Goal: Task Accomplishment & Management: Use online tool/utility

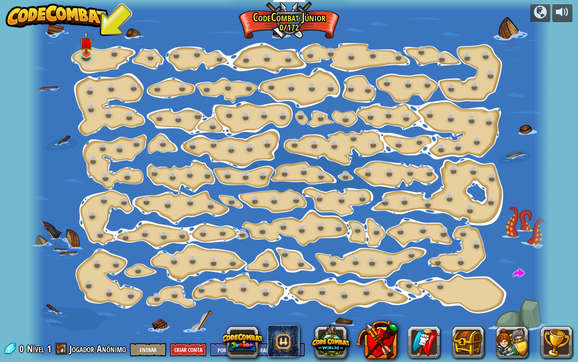
select select "pt-BR"
click at [88, 51] on img at bounding box center [87, 36] width 14 height 31
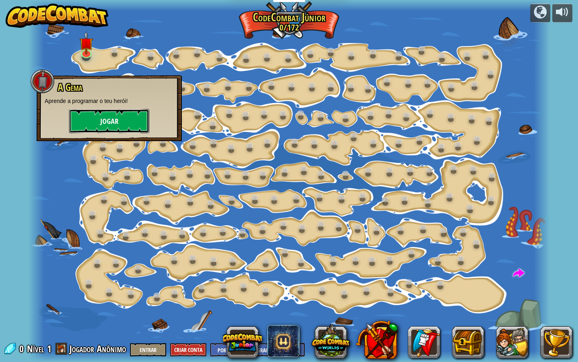
click at [129, 110] on button "Jogar" at bounding box center [109, 121] width 80 height 24
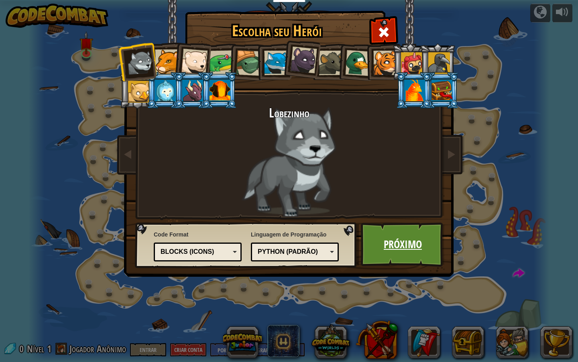
click at [392, 239] on link "Próximo" at bounding box center [403, 244] width 84 height 44
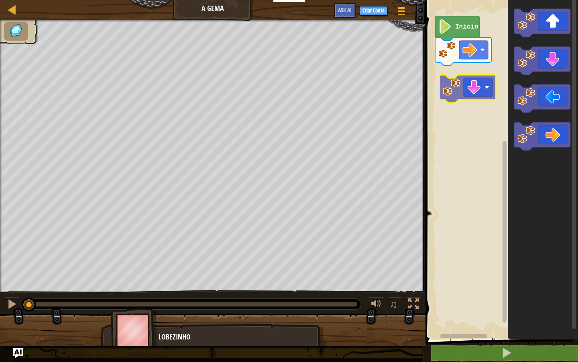
click at [466, 97] on div "Início" at bounding box center [500, 167] width 155 height 343
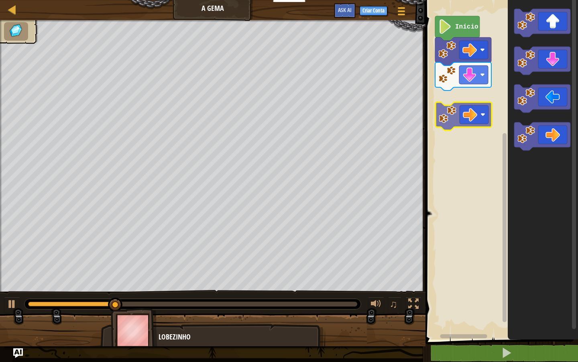
click at [467, 119] on div "Início" at bounding box center [500, 167] width 155 height 343
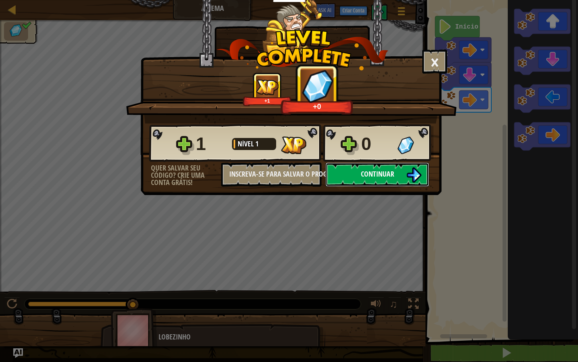
click at [358, 181] on button "Continuar" at bounding box center [378, 174] width 104 height 24
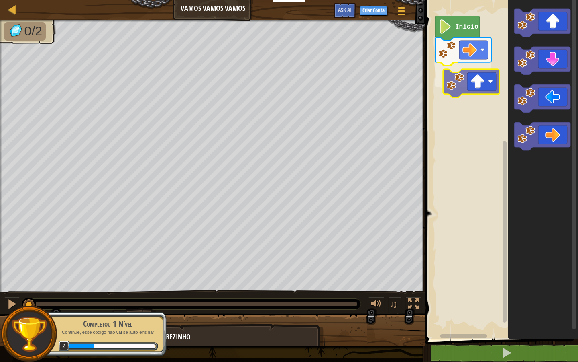
click at [462, 77] on div "Início" at bounding box center [500, 167] width 155 height 343
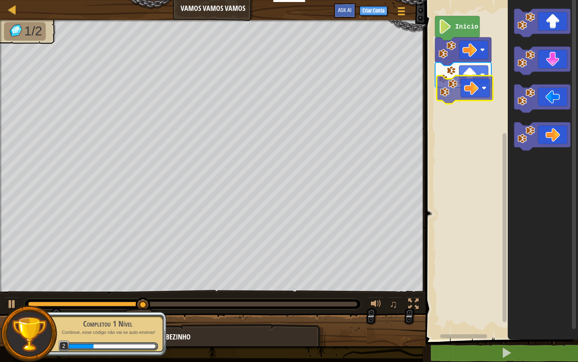
click at [450, 82] on div "Início" at bounding box center [500, 167] width 155 height 343
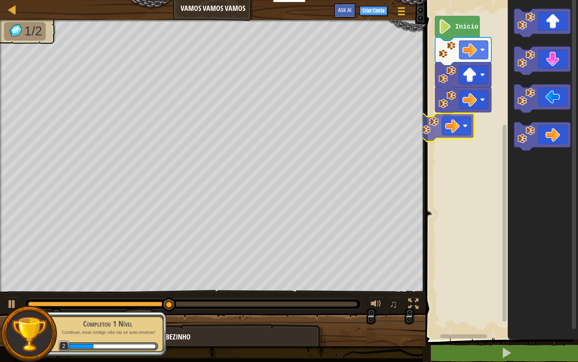
click at [442, 119] on div "Início" at bounding box center [500, 167] width 155 height 343
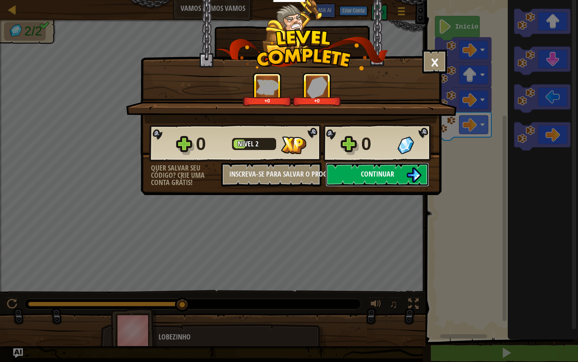
click at [339, 175] on button "Continuar" at bounding box center [378, 174] width 104 height 24
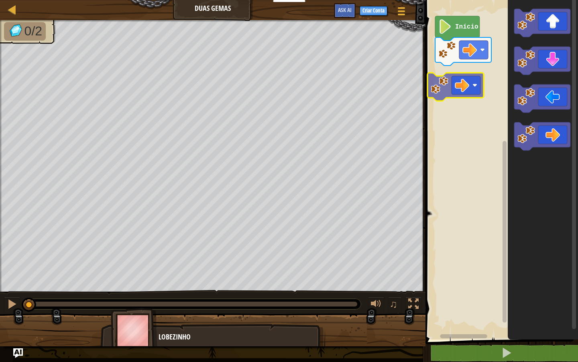
click at [430, 80] on div "Início" at bounding box center [500, 167] width 155 height 343
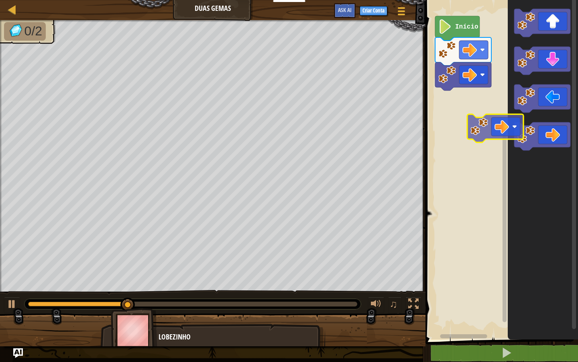
click at [494, 142] on div "Início" at bounding box center [500, 167] width 155 height 343
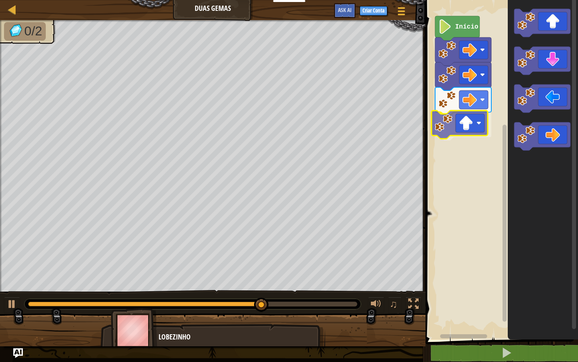
click at [470, 118] on div "Início" at bounding box center [500, 167] width 155 height 343
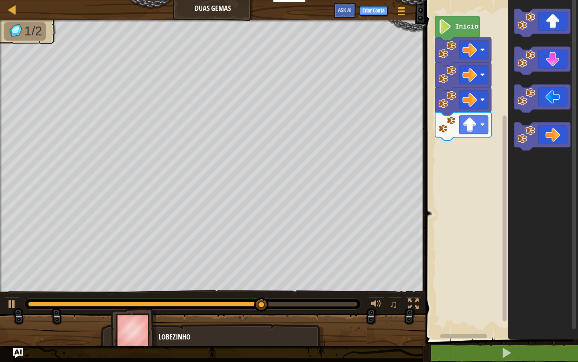
click at [450, 123] on div "Início" at bounding box center [500, 167] width 155 height 343
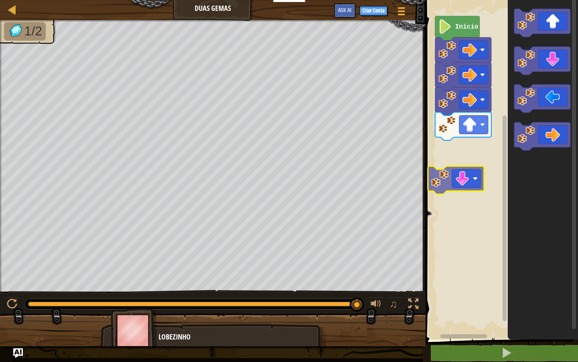
click at [471, 175] on div "Início" at bounding box center [500, 167] width 155 height 343
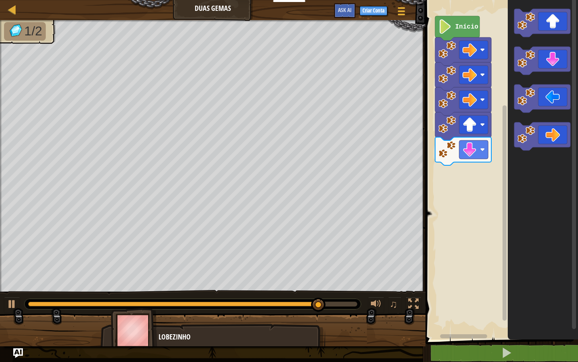
click at [474, 130] on div "Início" at bounding box center [500, 167] width 155 height 343
click at [482, 140] on div "Início" at bounding box center [500, 167] width 155 height 343
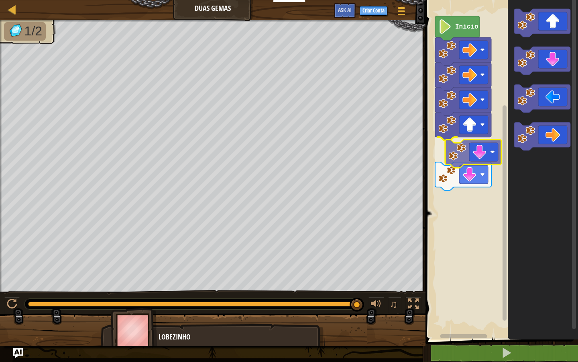
click at [480, 153] on div "Início" at bounding box center [500, 167] width 155 height 343
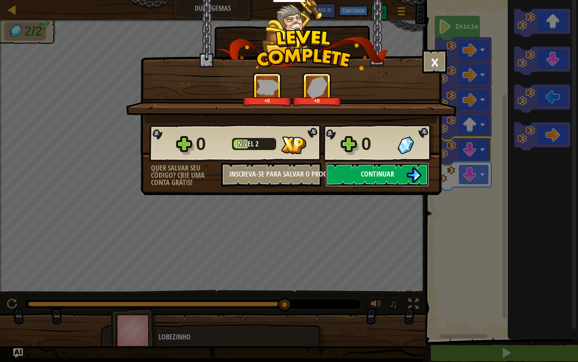
click at [337, 167] on button "Continuar" at bounding box center [378, 174] width 104 height 24
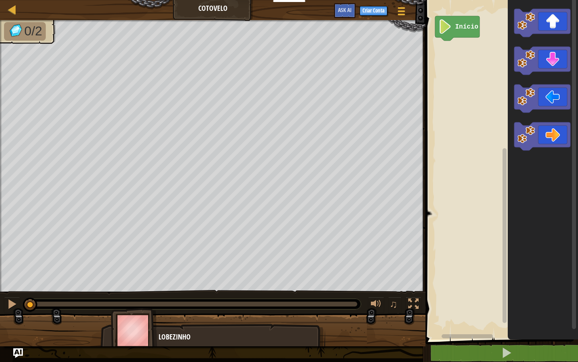
click at [423, 38] on div "Blocks 1 הההההההההההההההההההההההההההההההההההההההההההההההההההההההההההההההההההההה…" at bounding box center [500, 181] width 155 height 362
click at [533, 57] on image "Espaço de trabalho do Blockly" at bounding box center [527, 59] width 18 height 18
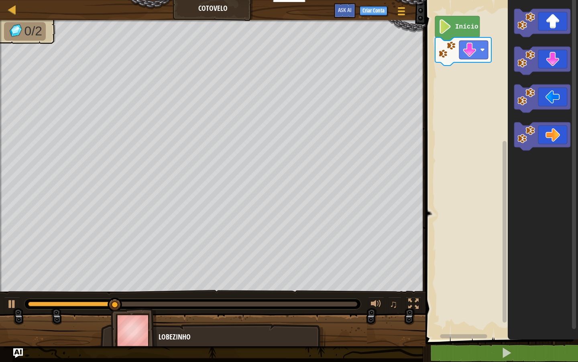
click at [544, 80] on icon "Espaço de trabalho do Blockly" at bounding box center [543, 167] width 70 height 343
click at [541, 56] on icon "Espaço de trabalho do Blockly" at bounding box center [543, 61] width 56 height 28
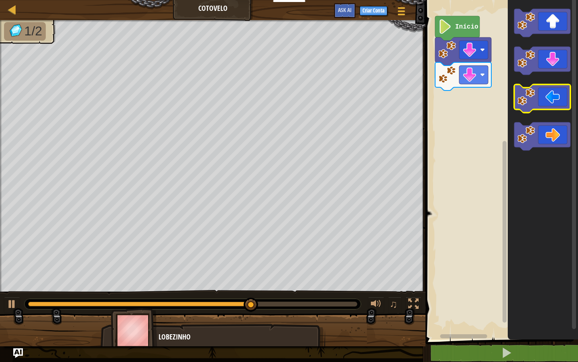
click at [545, 92] on icon "Espaço de trabalho do Blockly" at bounding box center [543, 98] width 56 height 28
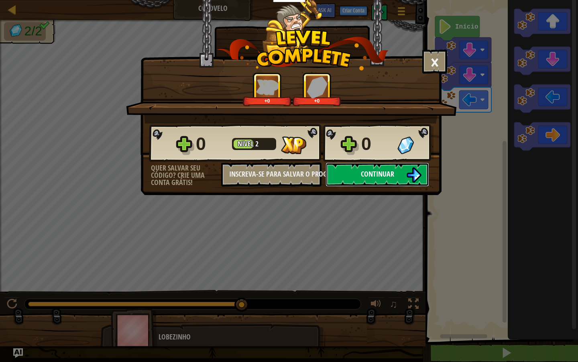
click at [372, 172] on span "Continuar" at bounding box center [377, 174] width 33 height 10
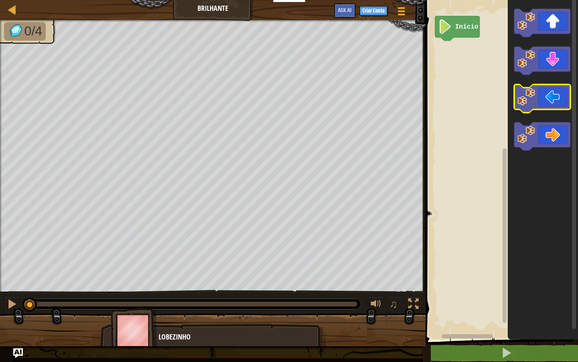
click at [542, 94] on icon "Espaço de trabalho do Blockly" at bounding box center [543, 98] width 56 height 28
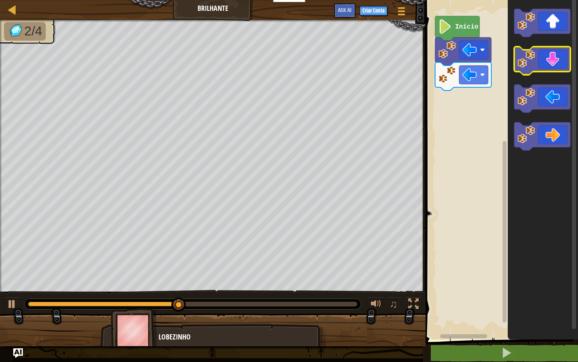
click at [534, 66] on image "Espaço de trabalho do Blockly" at bounding box center [527, 59] width 18 height 18
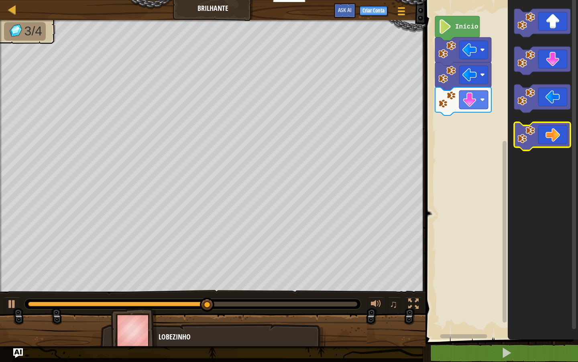
click at [523, 129] on image "Espaço de trabalho do Blockly" at bounding box center [527, 135] width 18 height 18
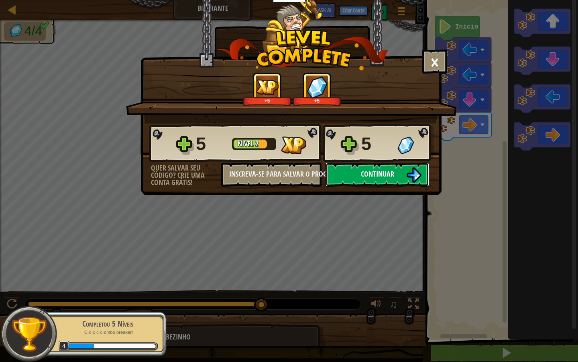
click at [372, 177] on span "Continuar" at bounding box center [377, 174] width 33 height 10
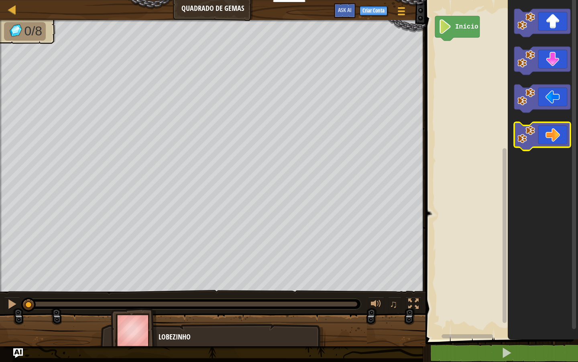
click at [550, 133] on icon "Espaço de trabalho do Blockly" at bounding box center [543, 136] width 56 height 28
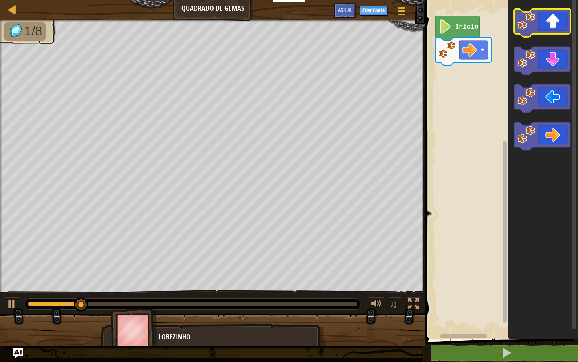
click at [541, 17] on icon "Espaço de trabalho do Blockly" at bounding box center [543, 23] width 56 height 28
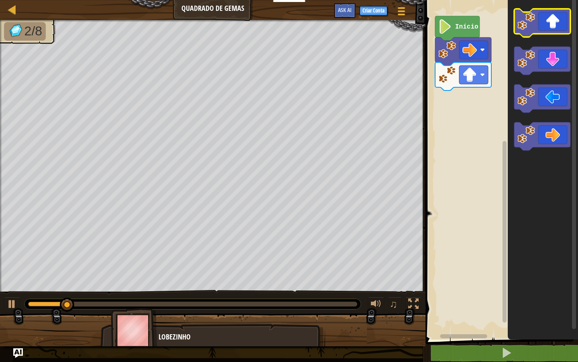
click at [541, 18] on icon "Espaço de trabalho do Blockly" at bounding box center [543, 23] width 56 height 28
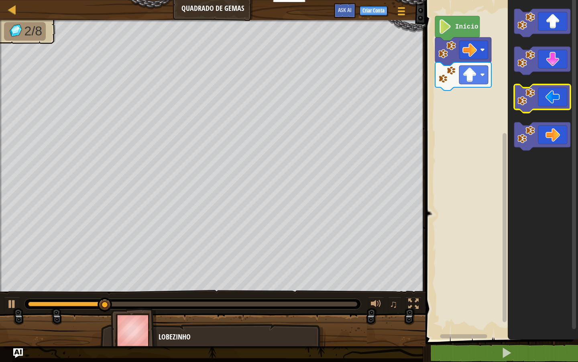
click at [542, 94] on icon "Espaço de trabalho do Blockly" at bounding box center [543, 98] width 56 height 28
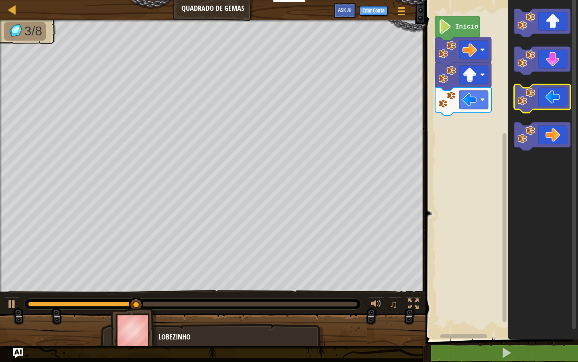
click at [542, 94] on icon "Espaço de trabalho do Blockly" at bounding box center [543, 98] width 56 height 28
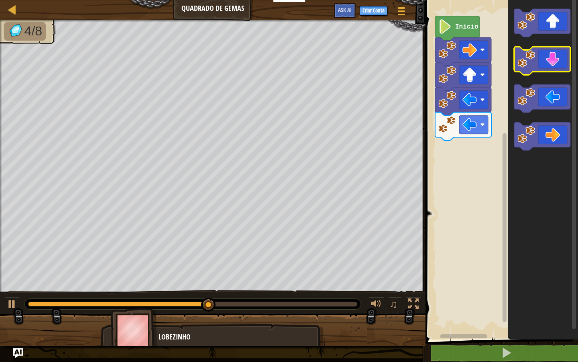
click at [542, 72] on icon "Espaço de trabalho do Blockly" at bounding box center [543, 61] width 56 height 28
click at [542, 69] on icon "Espaço de trabalho do Blockly" at bounding box center [543, 61] width 56 height 28
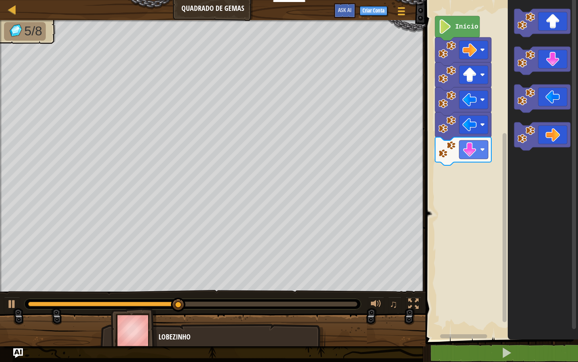
click at [542, 79] on icon "Espaço de trabalho do Blockly" at bounding box center [543, 167] width 70 height 343
click at [544, 63] on icon "Espaço de trabalho do Blockly" at bounding box center [543, 61] width 56 height 28
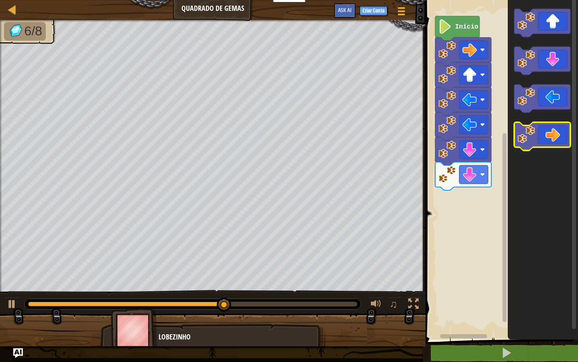
click at [550, 133] on icon "Espaço de trabalho do Blockly" at bounding box center [543, 136] width 56 height 28
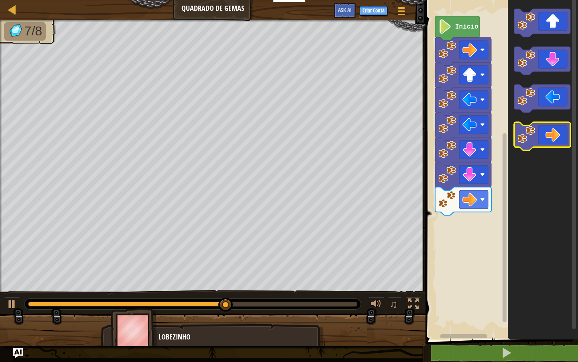
click at [550, 133] on icon "Espaço de trabalho do Blockly" at bounding box center [543, 136] width 56 height 28
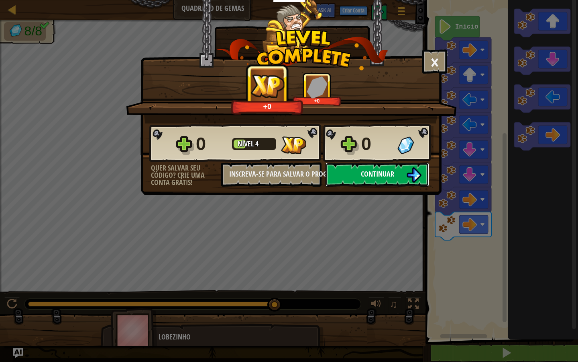
click at [361, 178] on button "Continuar" at bounding box center [378, 174] width 104 height 24
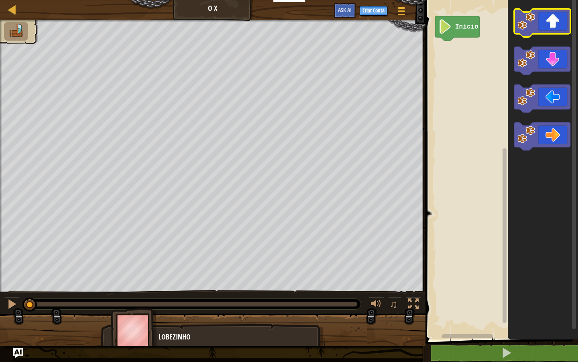
click at [546, 22] on icon "Espaço de trabalho do Blockly" at bounding box center [543, 23] width 56 height 28
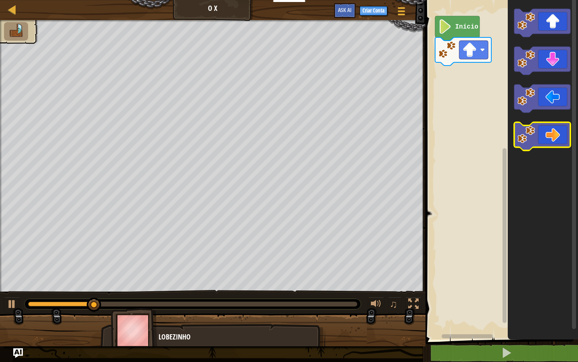
click at [551, 130] on icon "Espaço de trabalho do Blockly" at bounding box center [543, 136] width 56 height 28
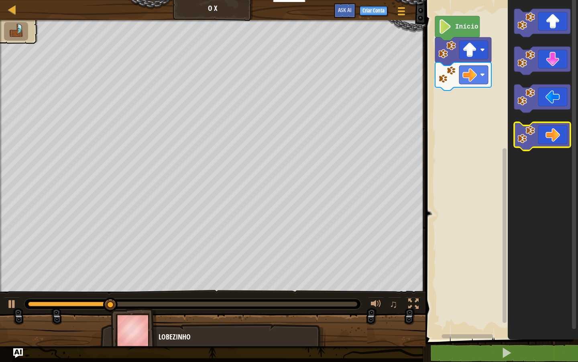
click at [551, 130] on icon "Espaço de trabalho do Blockly" at bounding box center [543, 136] width 56 height 28
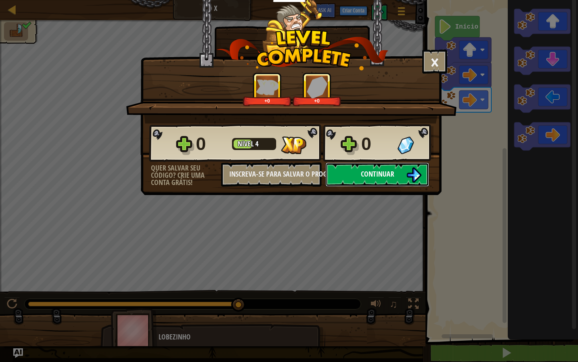
click at [390, 169] on span "Continuar" at bounding box center [377, 174] width 33 height 10
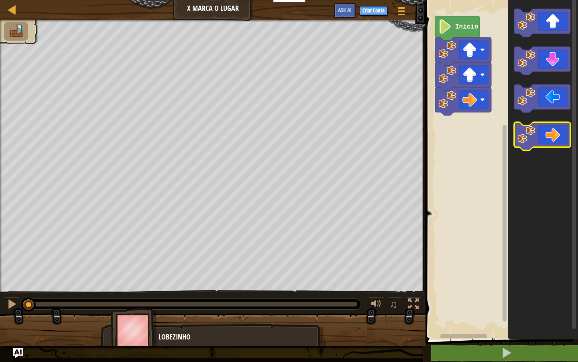
click at [521, 137] on image "Espaço de trabalho do Blockly" at bounding box center [527, 135] width 18 height 18
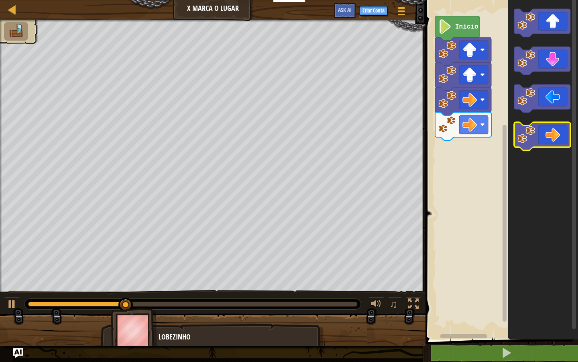
click at [521, 137] on image "Espaço de trabalho do Blockly" at bounding box center [527, 135] width 18 height 18
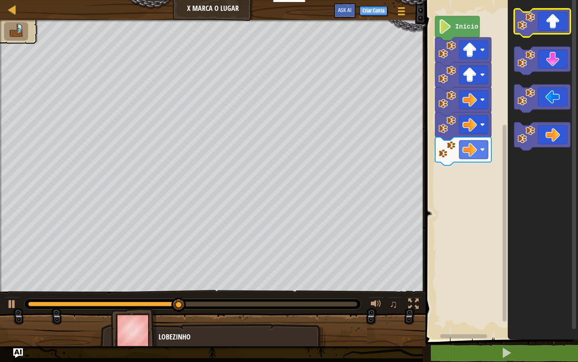
click at [521, 22] on image "Espaço de trabalho do Blockly" at bounding box center [527, 21] width 18 height 18
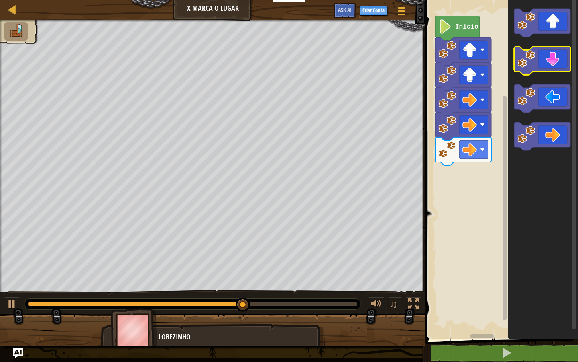
click at [533, 64] on image "Espaço de trabalho do Blockly" at bounding box center [527, 59] width 18 height 18
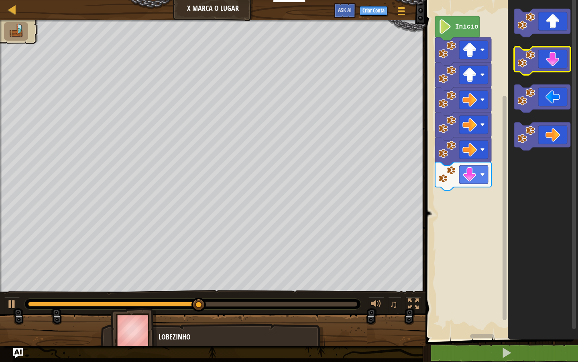
click at [533, 64] on image "Espaço de trabalho do Blockly" at bounding box center [527, 59] width 18 height 18
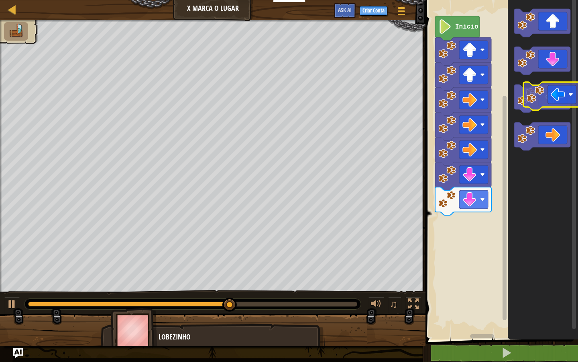
click at [545, 104] on icon "Espaço de trabalho do Blockly" at bounding box center [543, 98] width 56 height 28
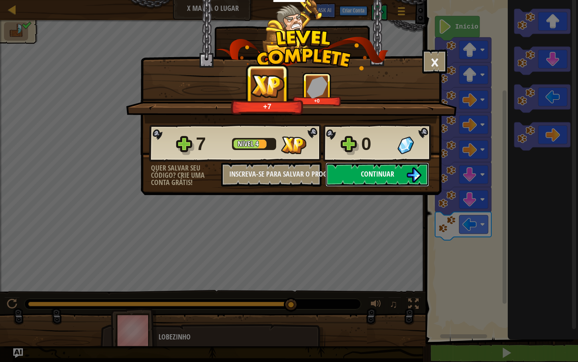
click at [373, 173] on span "Continuar" at bounding box center [377, 174] width 33 height 10
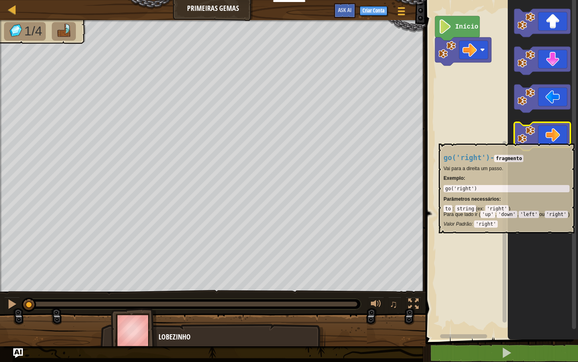
click at [523, 139] on image "Espaço de trabalho do Blockly" at bounding box center [527, 135] width 18 height 18
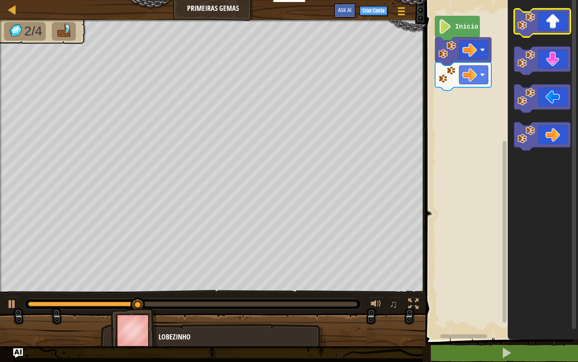
click at [539, 22] on icon "Espaço de trabalho do Blockly" at bounding box center [543, 23] width 56 height 28
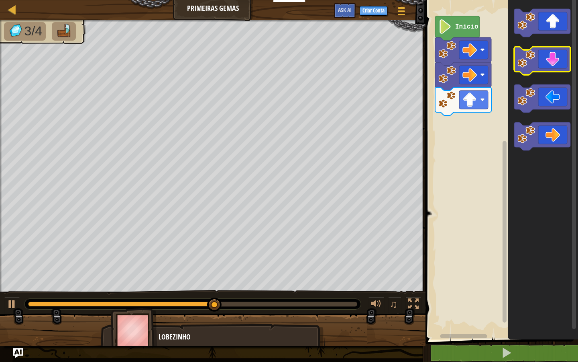
click at [532, 63] on image "Espaço de trabalho do Blockly" at bounding box center [527, 59] width 18 height 18
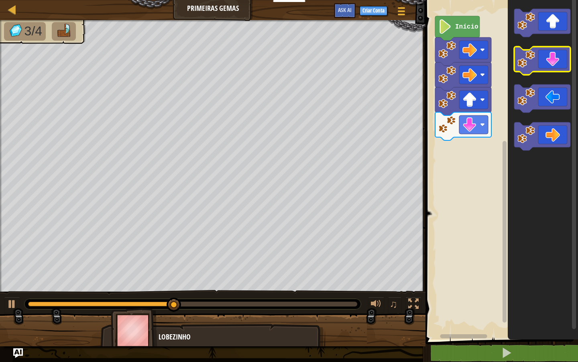
click at [532, 63] on image "Espaço de trabalho do Blockly" at bounding box center [527, 59] width 18 height 18
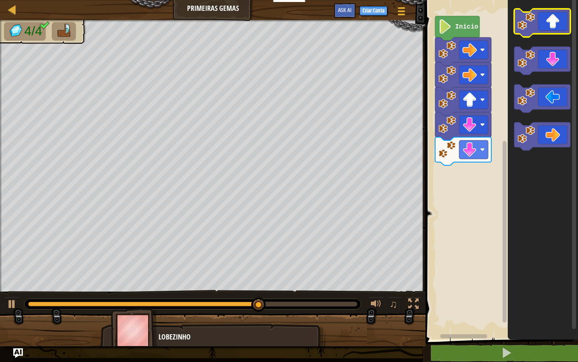
click at [531, 36] on rect "Espaço de trabalho do Blockly" at bounding box center [543, 23] width 56 height 28
click at [531, 30] on icon "Espaço de trabalho do Blockly" at bounding box center [543, 23] width 56 height 28
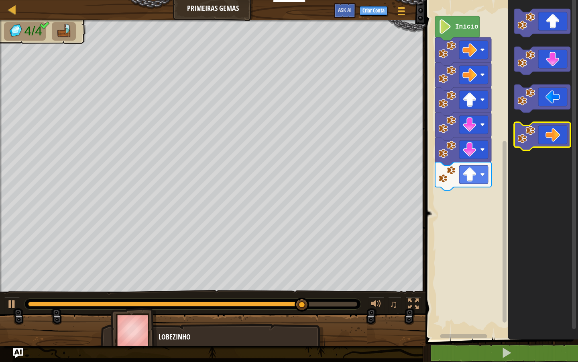
click at [544, 147] on icon "Espaço de trabalho do Blockly" at bounding box center [543, 136] width 56 height 28
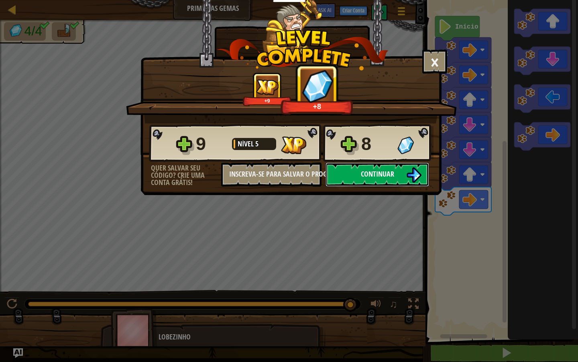
click at [366, 175] on span "Continuar" at bounding box center [377, 174] width 33 height 10
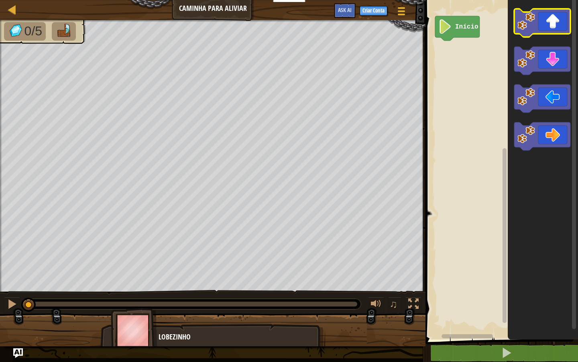
click at [537, 16] on g "Espaço de trabalho do Blockly" at bounding box center [543, 23] width 56 height 28
click at [537, 16] on icon "Espaço de trabalho do Blockly" at bounding box center [543, 23] width 56 height 28
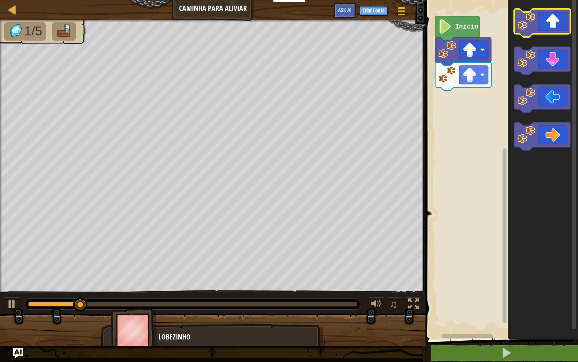
click at [537, 16] on icon "Espaço de trabalho do Blockly" at bounding box center [543, 23] width 56 height 28
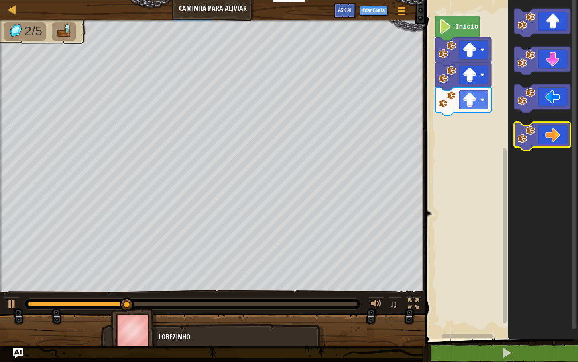
click at [548, 126] on icon "Espaço de trabalho do Blockly" at bounding box center [543, 136] width 56 height 28
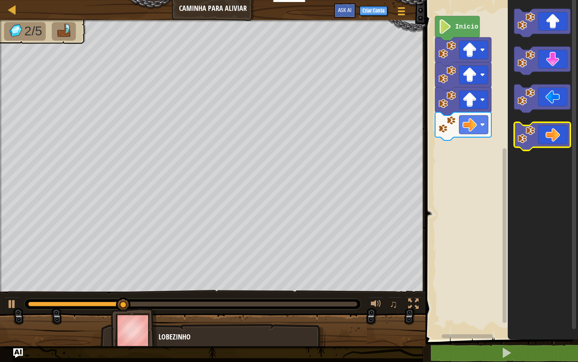
click at [549, 126] on icon "Espaço de trabalho do Blockly" at bounding box center [543, 136] width 56 height 28
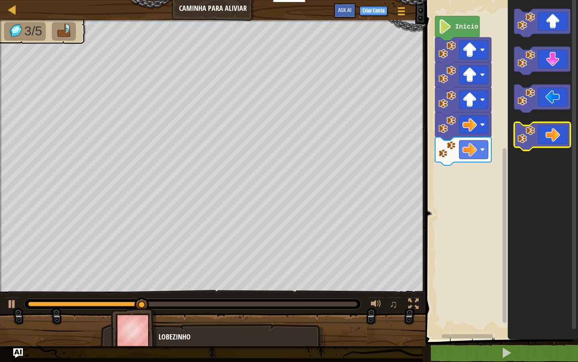
click at [549, 126] on icon "Espaço de trabalho do Blockly" at bounding box center [543, 136] width 56 height 28
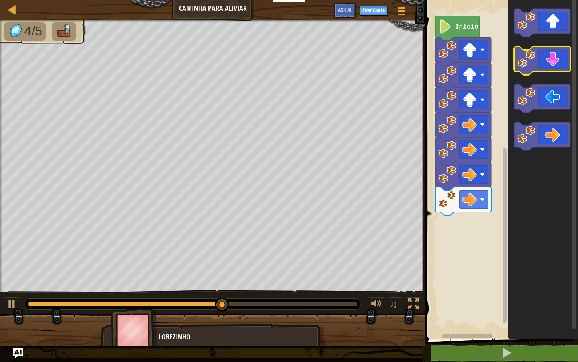
click at [544, 53] on icon "Espaço de trabalho do Blockly" at bounding box center [543, 61] width 56 height 28
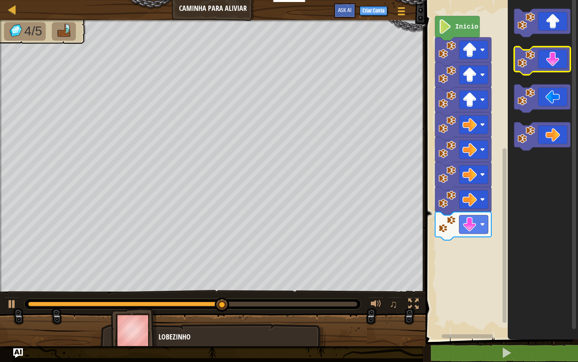
click at [544, 53] on icon "Espaço de trabalho do Blockly" at bounding box center [543, 61] width 56 height 28
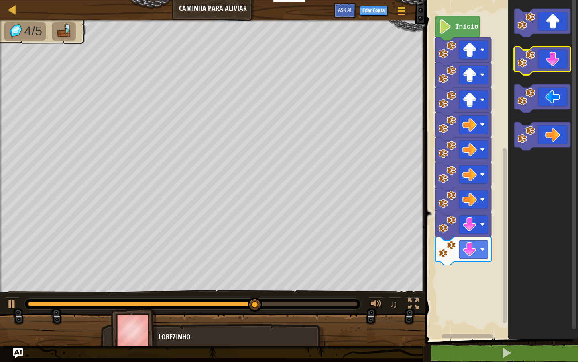
click at [544, 53] on icon "Espaço de trabalho do Blockly" at bounding box center [543, 61] width 56 height 28
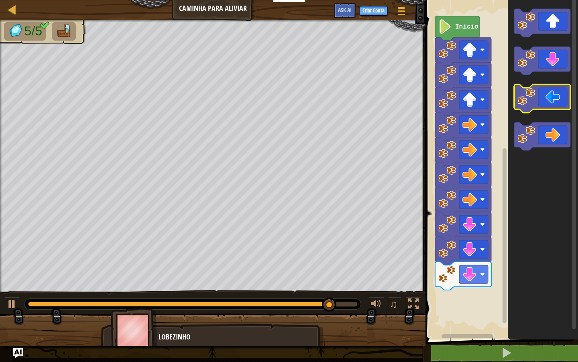
click at [544, 94] on icon "Espaço de trabalho do Blockly" at bounding box center [543, 98] width 56 height 28
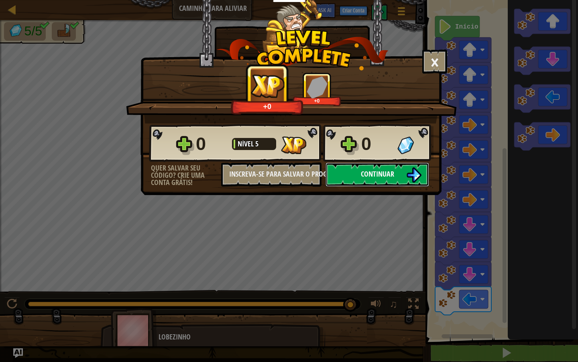
click at [388, 165] on button "Continuar" at bounding box center [378, 174] width 104 height 24
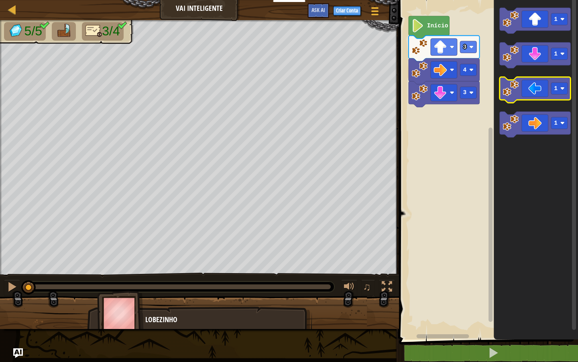
click at [532, 98] on icon "Espaço de trabalho do Blockly" at bounding box center [535, 90] width 71 height 26
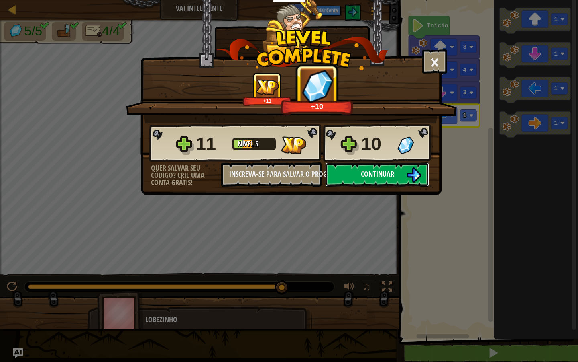
click at [419, 178] on img at bounding box center [414, 174] width 15 height 15
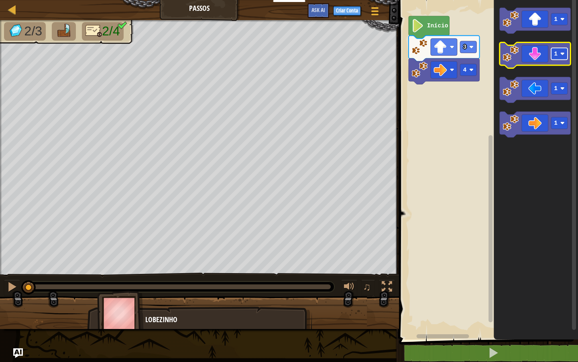
click at [560, 59] on rect "Espaço de trabalho do Blockly" at bounding box center [560, 54] width 16 height 12
click at [537, 57] on icon "Espaço de trabalho do Blockly" at bounding box center [535, 55] width 71 height 26
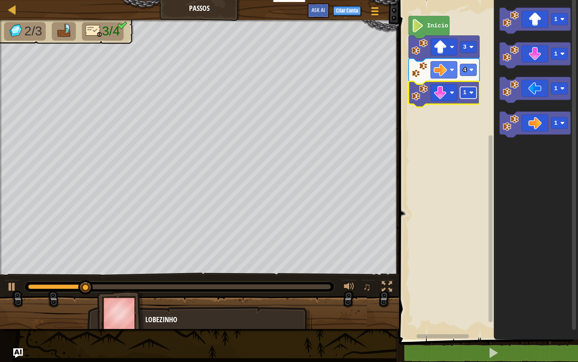
click at [470, 90] on rect "Espaço de trabalho do Blockly" at bounding box center [468, 93] width 16 height 12
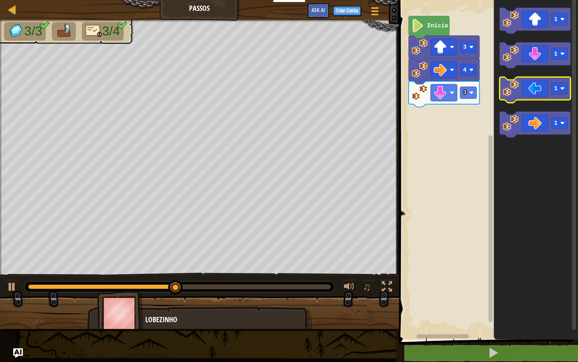
click at [526, 90] on icon "Espaço de trabalho do Blockly" at bounding box center [535, 90] width 71 height 26
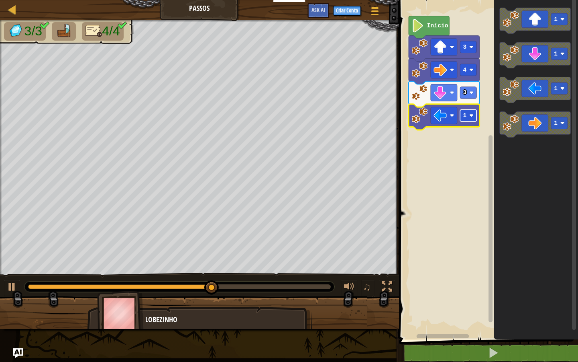
click at [473, 116] on image "Espaço de trabalho do Blockly" at bounding box center [472, 115] width 4 height 4
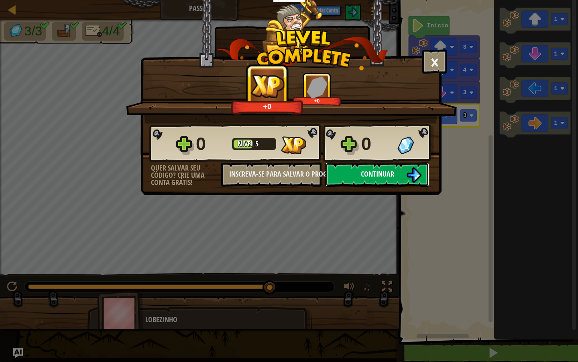
click at [369, 168] on button "Continuar" at bounding box center [378, 174] width 104 height 24
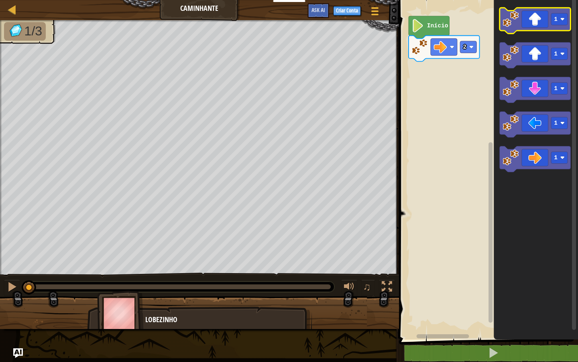
click at [514, 15] on image "Espaço de trabalho do Blockly" at bounding box center [511, 19] width 16 height 16
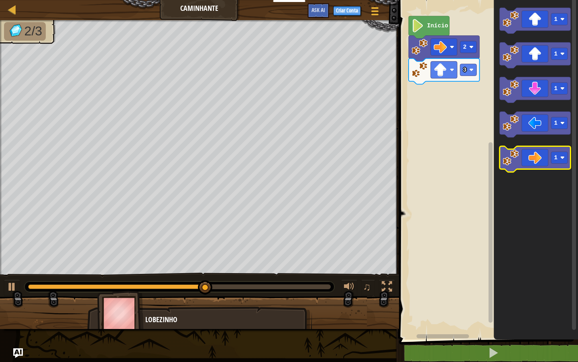
click at [530, 154] on icon "Espaço de trabalho do Blockly" at bounding box center [535, 159] width 71 height 26
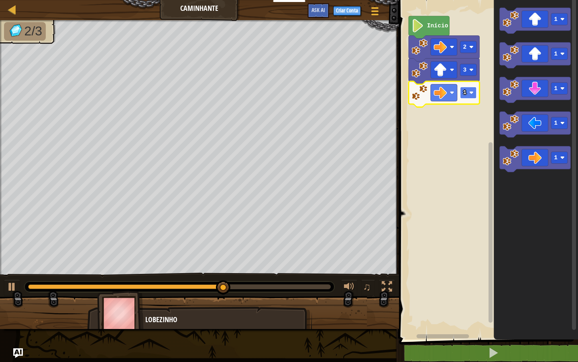
click at [472, 93] on image "Espaço de trabalho do Blockly" at bounding box center [472, 92] width 4 height 4
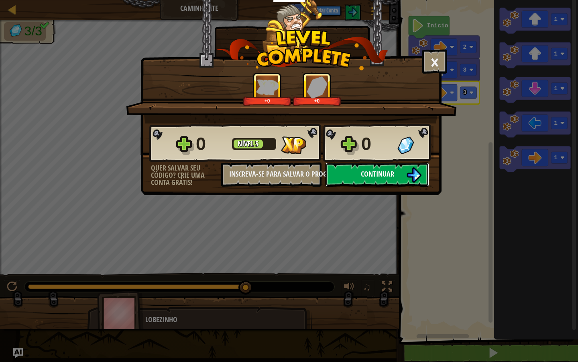
click at [393, 163] on button "Continuar" at bounding box center [378, 174] width 104 height 24
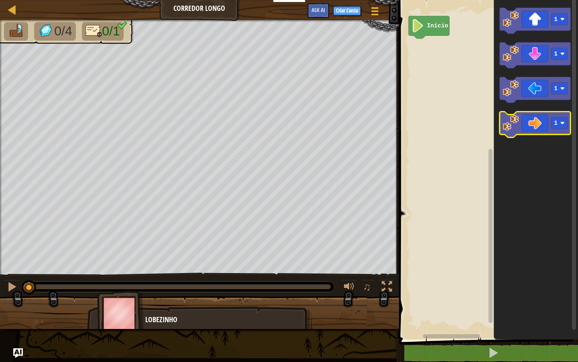
click at [517, 128] on image "Espaço de trabalho do Blockly" at bounding box center [511, 122] width 16 height 16
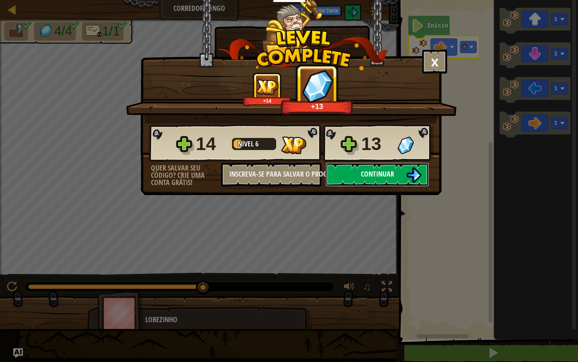
click at [388, 168] on button "Continuar" at bounding box center [378, 174] width 104 height 24
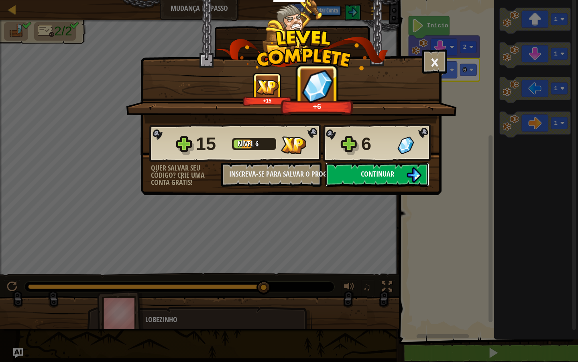
click at [417, 176] on img at bounding box center [414, 174] width 15 height 15
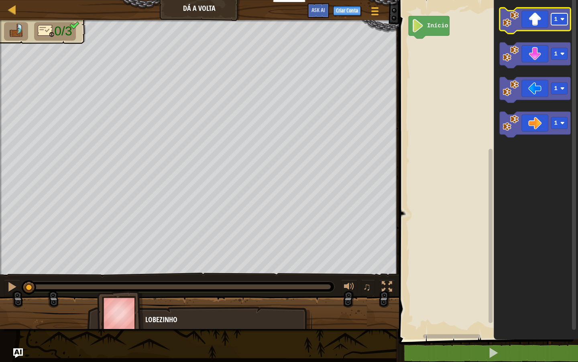
click at [559, 18] on rect "Espaço de trabalho do Blockly" at bounding box center [560, 19] width 16 height 12
click at [548, 16] on icon "Espaço de trabalho do Blockly" at bounding box center [535, 21] width 71 height 26
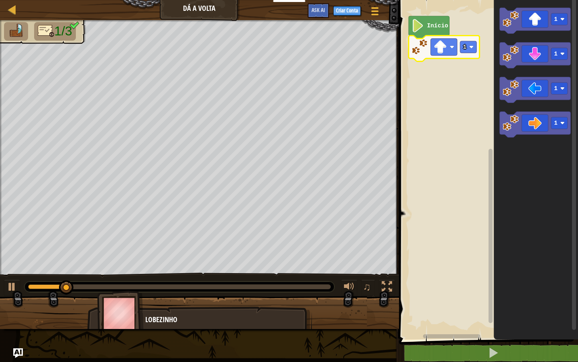
click at [467, 39] on icon "Espaço de trabalho do Blockly" at bounding box center [444, 49] width 71 height 26
click at [462, 47] on rect "Espaço de trabalho do Blockly" at bounding box center [468, 47] width 16 height 12
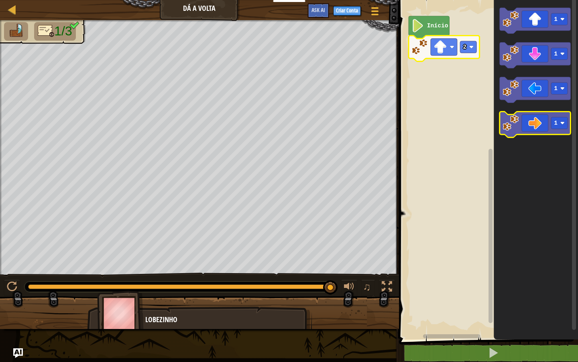
click at [527, 115] on icon "Espaço de trabalho do Blockly" at bounding box center [535, 125] width 71 height 26
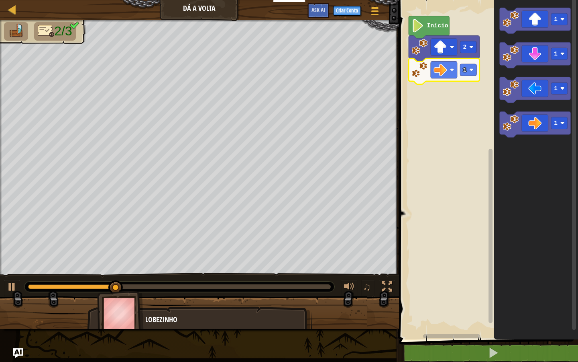
click at [469, 76] on icon "Espaço de trabalho do Blockly" at bounding box center [444, 71] width 71 height 26
click at [460, 77] on icon "Espaço de trabalho do Blockly" at bounding box center [444, 71] width 71 height 26
click at [464, 71] on text "1" at bounding box center [465, 70] width 4 height 6
click at [478, 73] on icon "Espaço de trabalho do Blockly" at bounding box center [444, 71] width 71 height 26
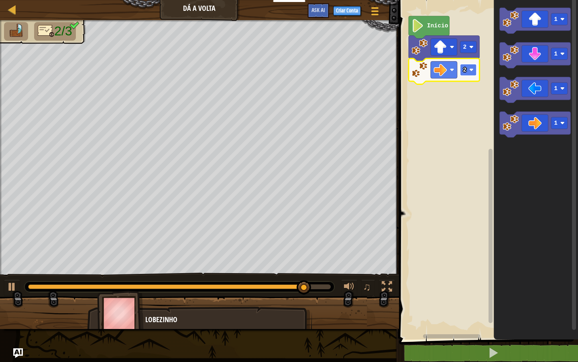
click at [470, 65] on rect "Espaço de trabalho do Blockly" at bounding box center [468, 70] width 16 height 12
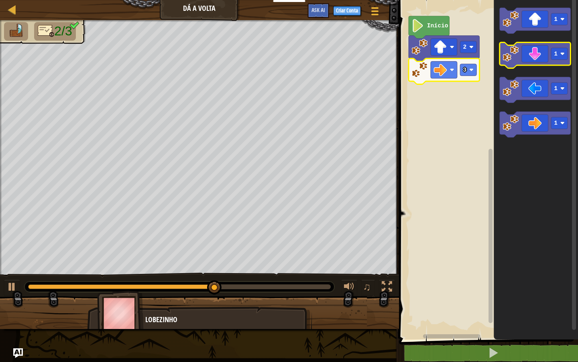
click at [536, 63] on icon "Espaço de trabalho do Blockly" at bounding box center [535, 55] width 71 height 26
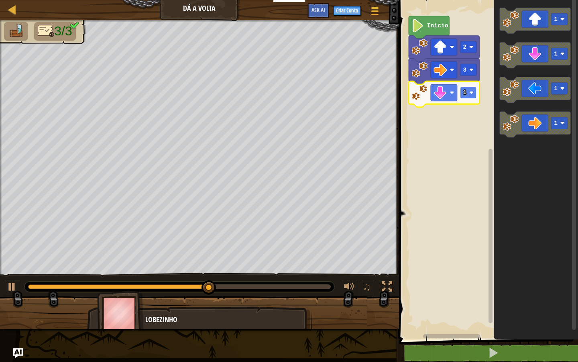
click at [473, 95] on rect "Espaço de trabalho do Blockly" at bounding box center [468, 93] width 16 height 12
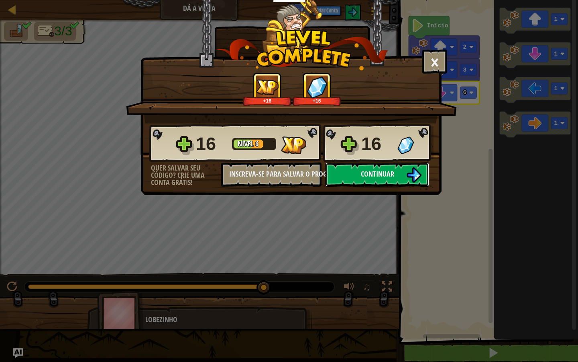
click at [364, 167] on button "Continuar" at bounding box center [378, 174] width 104 height 24
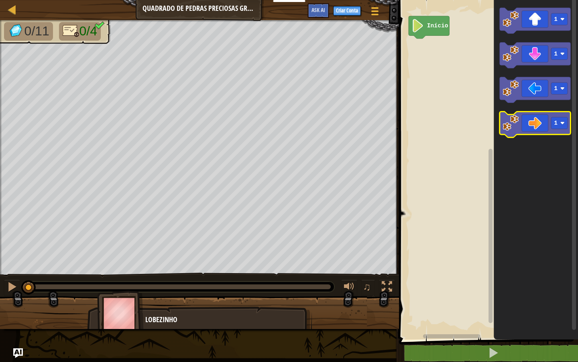
click at [524, 123] on icon "Espaço de trabalho do Blockly" at bounding box center [535, 125] width 71 height 26
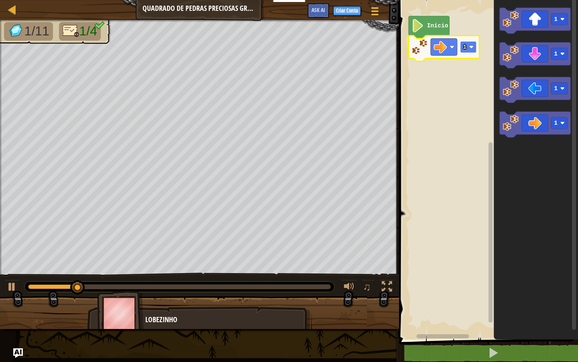
click at [466, 46] on text "1" at bounding box center [465, 47] width 4 height 6
click at [470, 78] on rect "Espaço de trabalho do Blockly" at bounding box center [488, 167] width 182 height 343
click at [477, 45] on icon "Espaço de trabalho do Blockly" at bounding box center [444, 49] width 71 height 26
click at [470, 53] on rect "Espaço de trabalho do Blockly" at bounding box center [468, 47] width 16 height 12
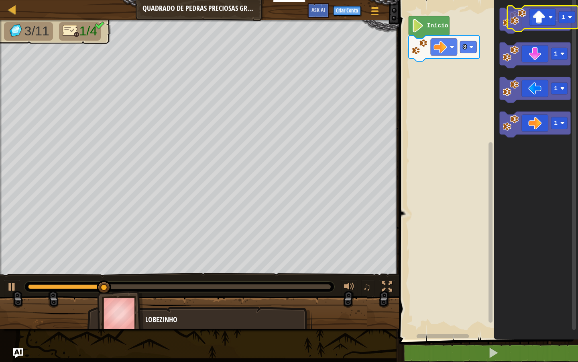
click at [521, 28] on icon "Espaço de trabalho do Blockly" at bounding box center [535, 21] width 71 height 26
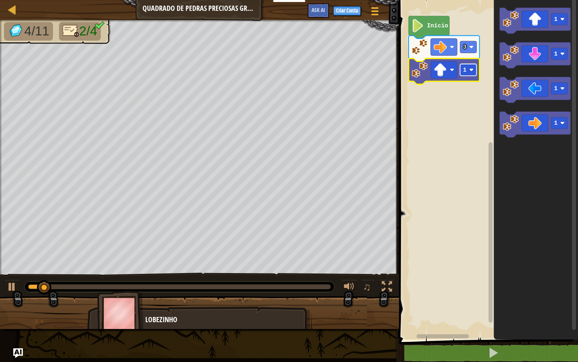
click at [468, 67] on rect "Espaço de trabalho do Blockly" at bounding box center [468, 70] width 16 height 12
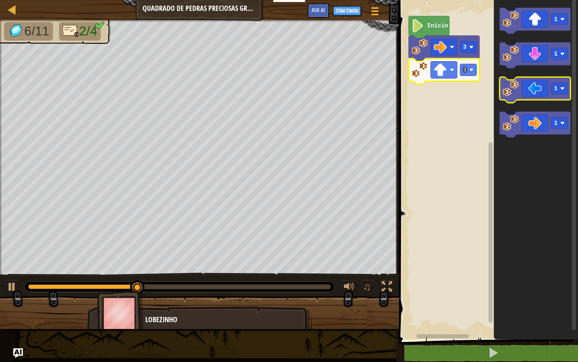
click at [515, 98] on icon "Espaço de trabalho do Blockly" at bounding box center [535, 90] width 71 height 26
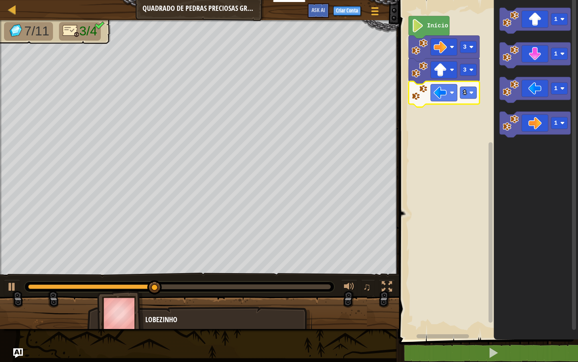
click at [476, 102] on icon "Espaço de trabalho do Blockly" at bounding box center [444, 94] width 71 height 26
click at [464, 92] on text "1" at bounding box center [465, 92] width 4 height 6
click at [460, 94] on icon "Espaço de trabalho do Blockly" at bounding box center [444, 94] width 71 height 26
click at [464, 93] on text "2" at bounding box center [465, 92] width 4 height 6
click at [471, 97] on rect "Espaço de trabalho do Blockly" at bounding box center [468, 93] width 16 height 12
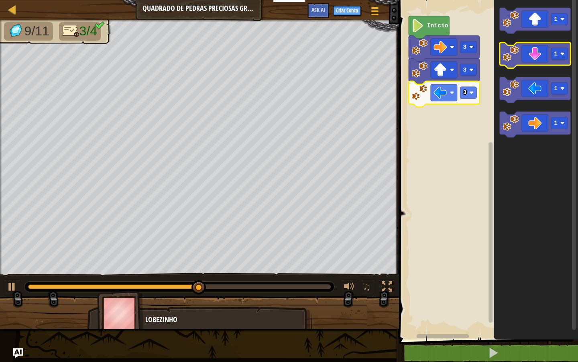
click at [528, 63] on icon "Espaço de trabalho do Blockly" at bounding box center [535, 55] width 71 height 26
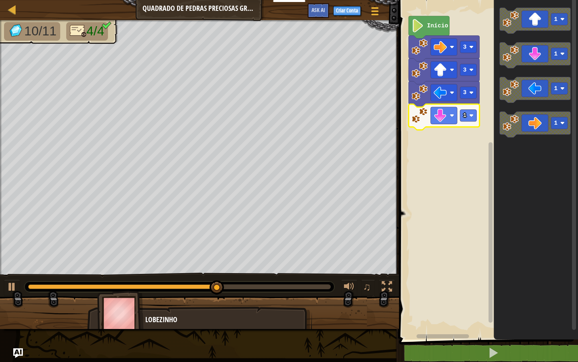
click at [477, 112] on icon "Espaço de trabalho do Blockly" at bounding box center [444, 117] width 71 height 26
click at [471, 115] on image "Espaço de trabalho do Blockly" at bounding box center [472, 115] width 4 height 4
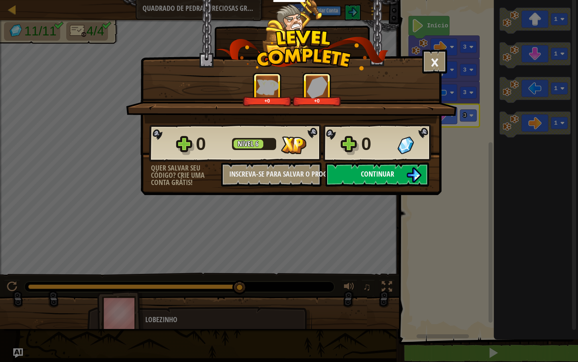
click at [357, 185] on button "Continuar" at bounding box center [378, 174] width 104 height 24
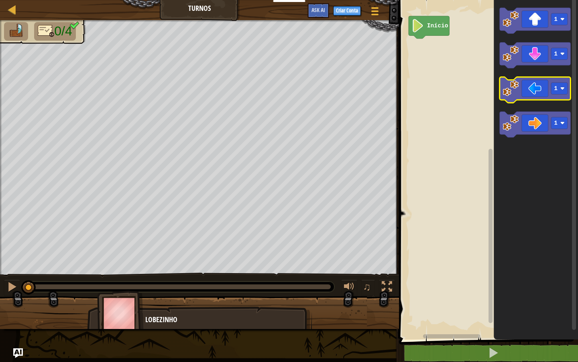
click at [543, 81] on icon "Espaço de trabalho do Blockly" at bounding box center [535, 90] width 71 height 26
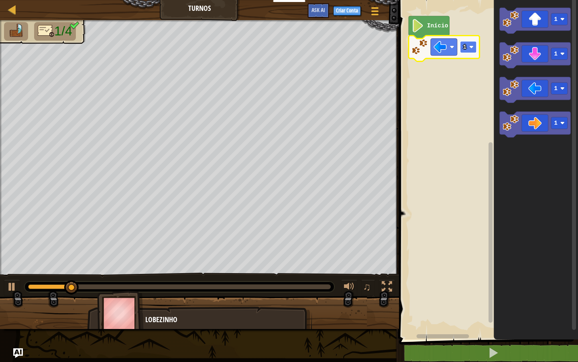
click at [468, 48] on rect "Espaço de trabalho do Blockly" at bounding box center [468, 47] width 16 height 12
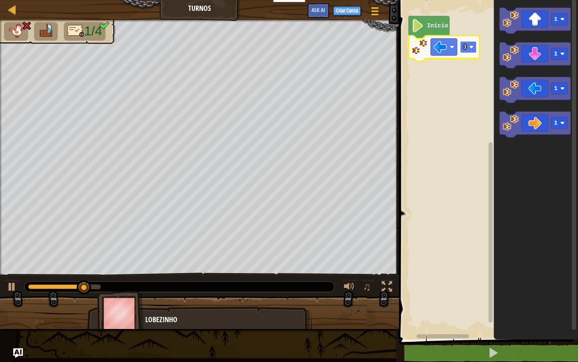
click at [470, 46] on image "Espaço de trabalho do Blockly" at bounding box center [472, 47] width 4 height 4
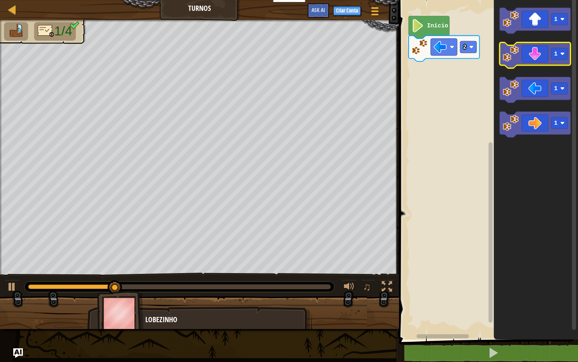
click at [524, 49] on icon "Espaço de trabalho do Blockly" at bounding box center [535, 55] width 71 height 26
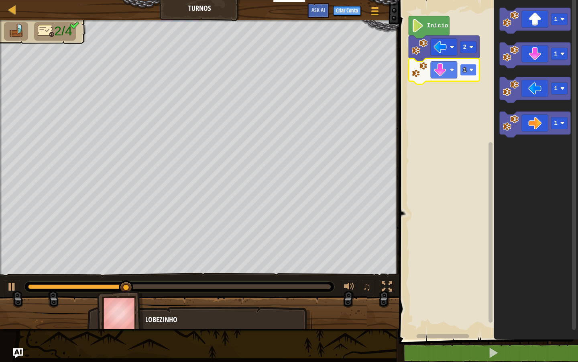
click at [466, 69] on text "1" at bounding box center [465, 70] width 4 height 6
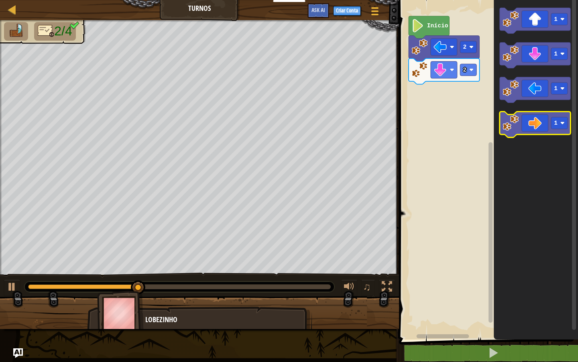
click at [515, 122] on image "Espaço de trabalho do Blockly" at bounding box center [511, 122] width 16 height 16
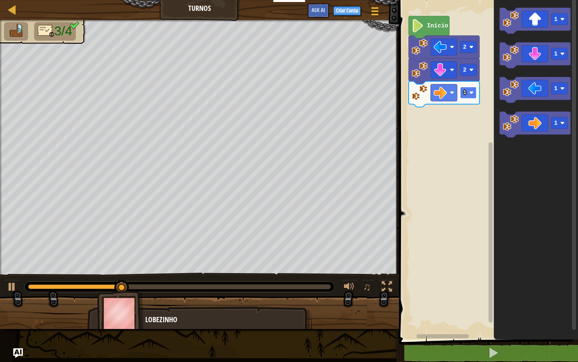
click at [474, 94] on image "Espaço de trabalho do Blockly" at bounding box center [472, 92] width 4 height 4
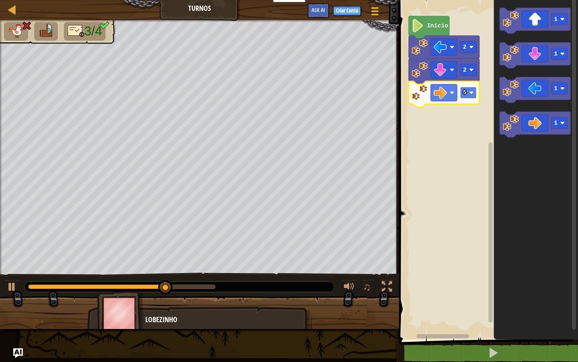
click at [471, 92] on image "Espaço de trabalho do Blockly" at bounding box center [472, 92] width 4 height 4
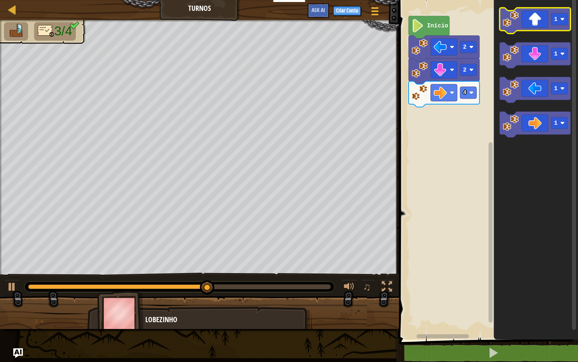
click at [525, 21] on icon "Espaço de trabalho do Blockly" at bounding box center [535, 21] width 71 height 26
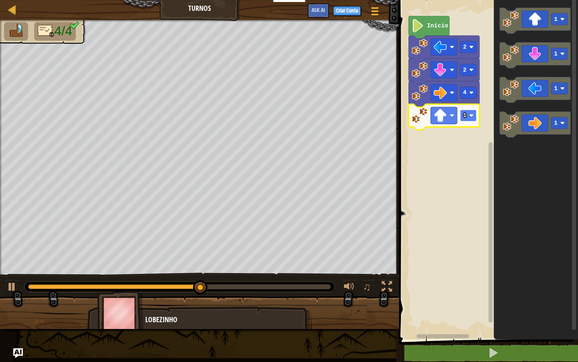
click at [462, 115] on rect "Espaço de trabalho do Blockly" at bounding box center [468, 116] width 16 height 12
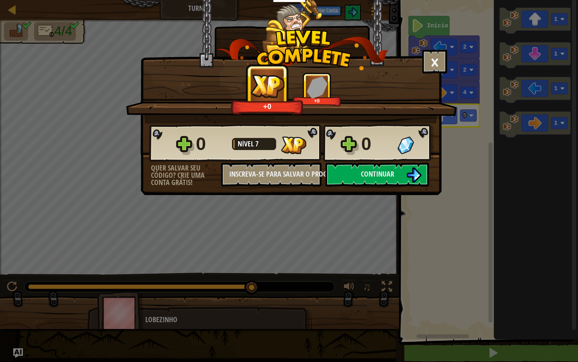
click at [325, 179] on div "Continuar" at bounding box center [378, 174] width 112 height 24
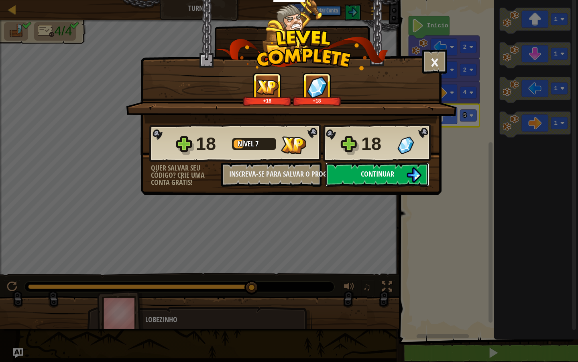
click at [352, 179] on button "Continuar" at bounding box center [378, 174] width 104 height 24
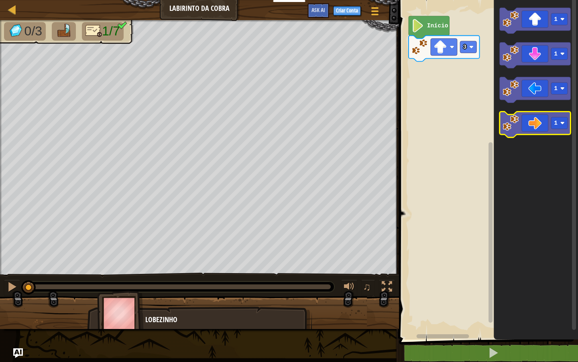
click at [530, 125] on icon "Espaço de trabalho do Blockly" at bounding box center [535, 125] width 71 height 26
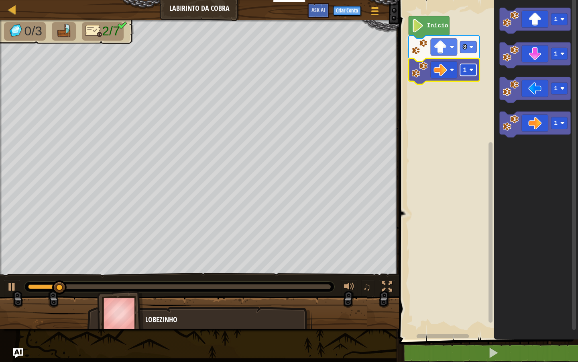
click at [473, 71] on image "Espaço de trabalho do Blockly" at bounding box center [472, 69] width 4 height 4
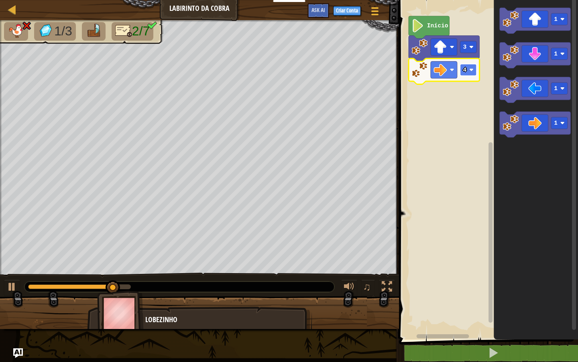
click at [462, 74] on rect "Espaço de trabalho do Blockly" at bounding box center [468, 70] width 16 height 12
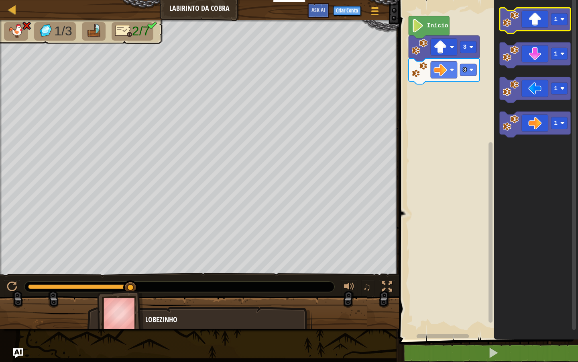
click at [514, 22] on image "Espaço de trabalho do Blockly" at bounding box center [511, 19] width 16 height 16
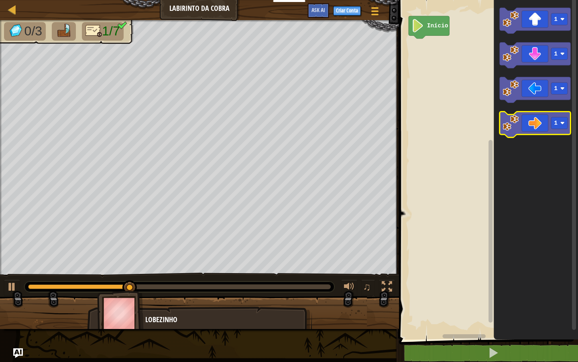
click at [523, 120] on icon "Espaço de trabalho do Blockly" at bounding box center [535, 125] width 71 height 26
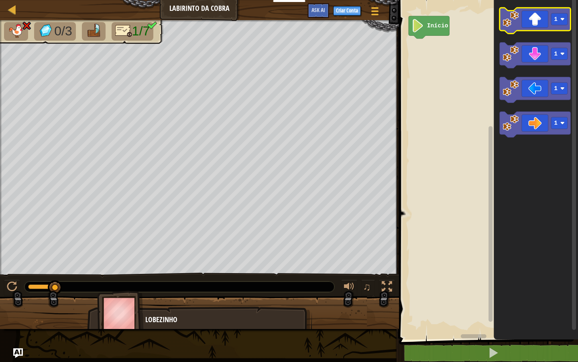
click at [502, 23] on icon "Espaço de trabalho do Blockly" at bounding box center [535, 21] width 71 height 26
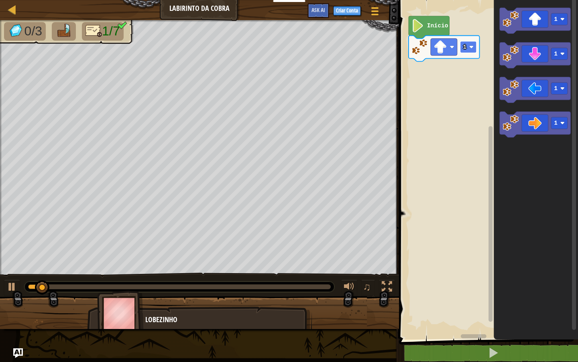
click at [464, 49] on text "1" at bounding box center [465, 47] width 4 height 6
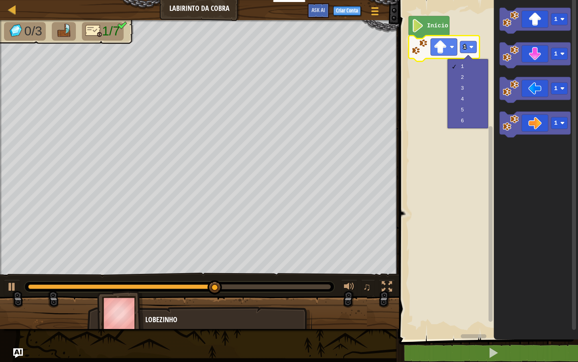
click at [111, 310] on img at bounding box center [120, 312] width 47 height 45
click at [17, 287] on button at bounding box center [12, 287] width 16 height 16
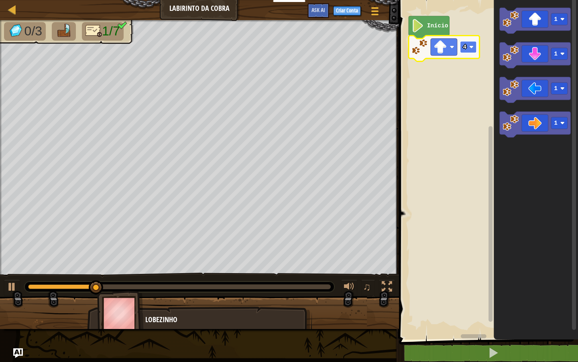
click at [464, 48] on g "4" at bounding box center [468, 47] width 16 height 12
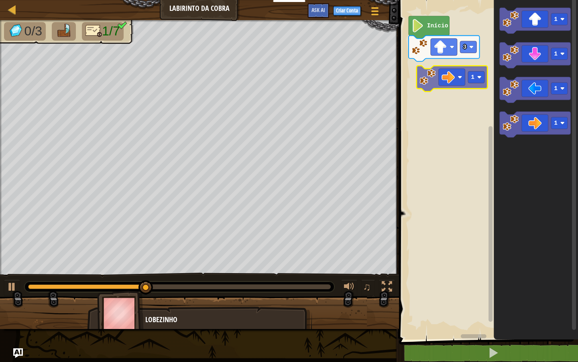
click at [434, 74] on div "Início 3 1 1 1 1 1" at bounding box center [488, 167] width 182 height 343
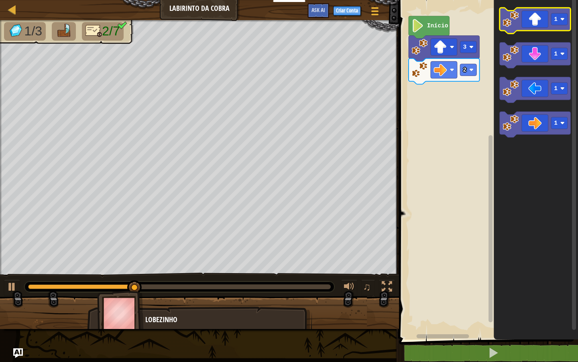
click at [530, 17] on icon "Espaço de trabalho do Blockly" at bounding box center [535, 21] width 71 height 26
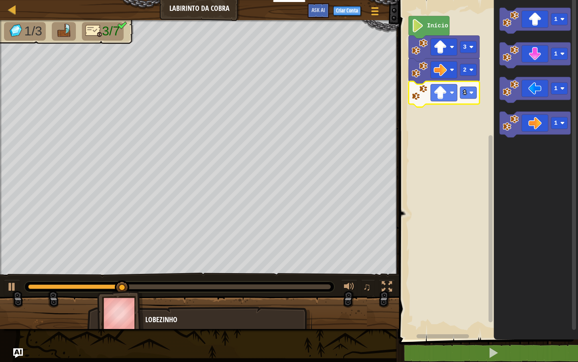
click at [478, 92] on icon "Espaço de trabalho do Blockly" at bounding box center [444, 94] width 71 height 26
click at [473, 95] on rect "Espaço de trabalho do Blockly" at bounding box center [468, 93] width 16 height 12
click at [464, 194] on rect "Espaço de trabalho do Blockly" at bounding box center [488, 167] width 182 height 343
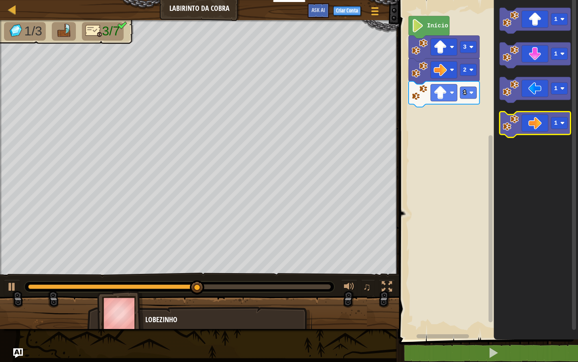
click at [520, 122] on icon "Espaço de trabalho do Blockly" at bounding box center [535, 125] width 71 height 26
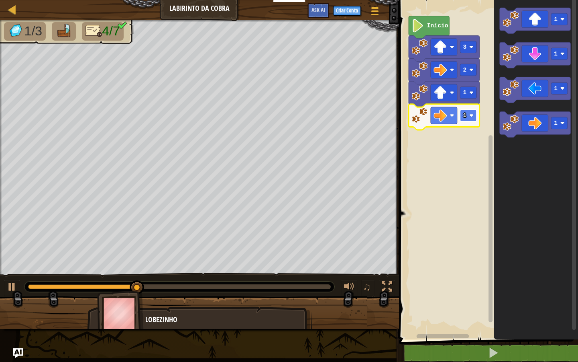
click at [476, 120] on rect "Espaço de trabalho do Blockly" at bounding box center [468, 116] width 16 height 12
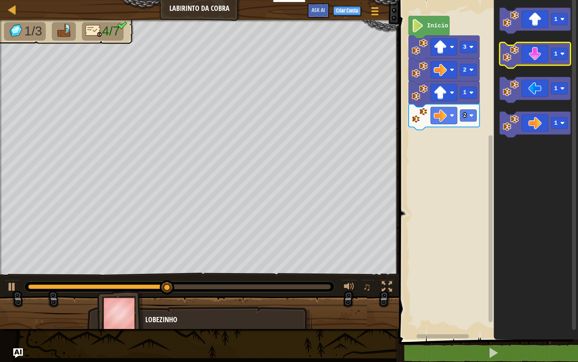
click at [531, 61] on icon "Espaço de trabalho do Blockly" at bounding box center [535, 55] width 71 height 26
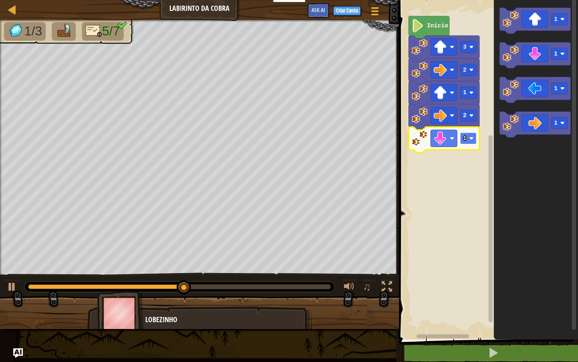
click at [469, 141] on rect "Espaço de trabalho do Blockly" at bounding box center [468, 138] width 16 height 12
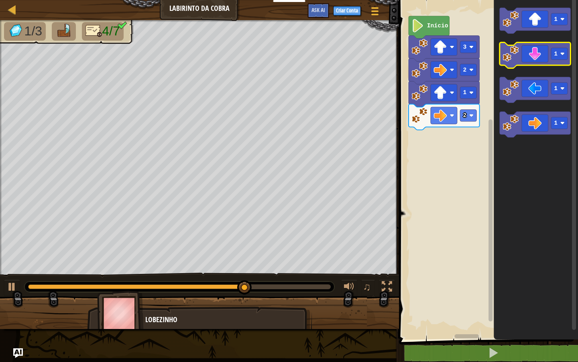
click at [507, 59] on image "Espaço de trabalho do Blockly" at bounding box center [511, 53] width 16 height 16
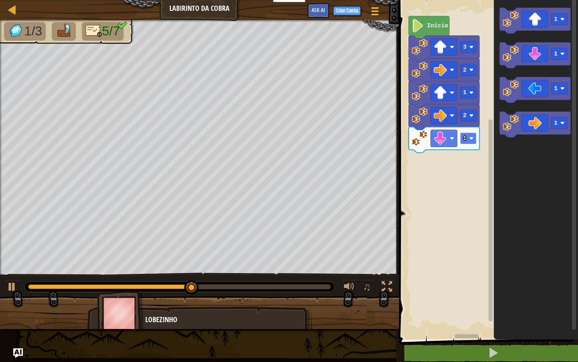
click at [469, 141] on rect "Espaço de trabalho do Blockly" at bounding box center [468, 138] width 16 height 12
click at [466, 139] on text "3" at bounding box center [465, 138] width 4 height 6
click at [523, 118] on icon "Espaço de trabalho do Blockly" at bounding box center [535, 125] width 71 height 26
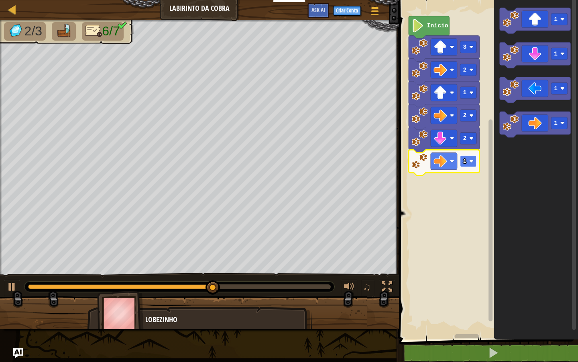
click at [462, 157] on rect "Espaço de trabalho do Blockly" at bounding box center [468, 161] width 16 height 12
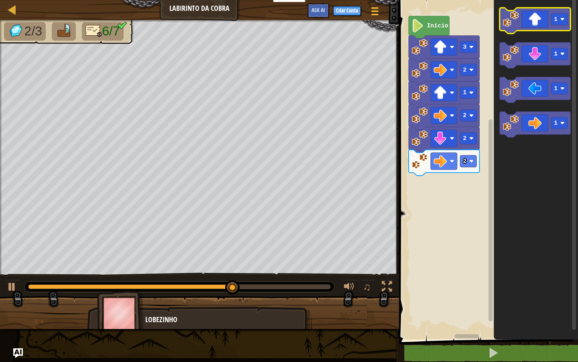
click at [525, 20] on icon "Espaço de trabalho do Blockly" at bounding box center [535, 21] width 71 height 26
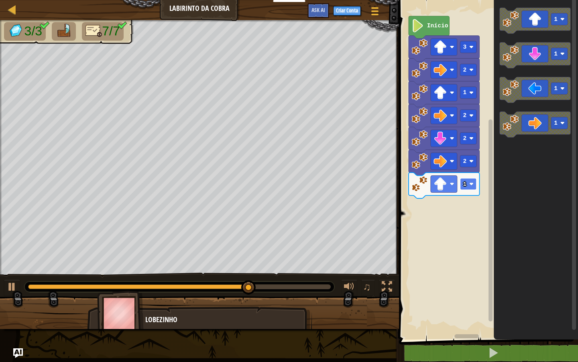
click at [466, 184] on text "1" at bounding box center [465, 184] width 4 height 6
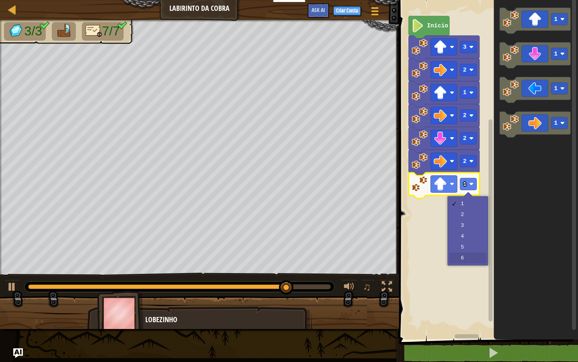
drag, startPoint x: 463, startPoint y: 257, endPoint x: 468, endPoint y: 258, distance: 4.5
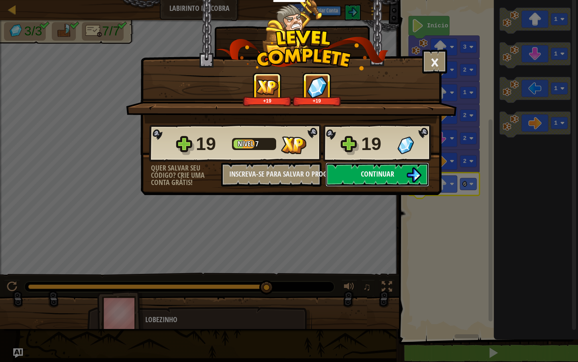
click at [415, 177] on img at bounding box center [414, 174] width 15 height 15
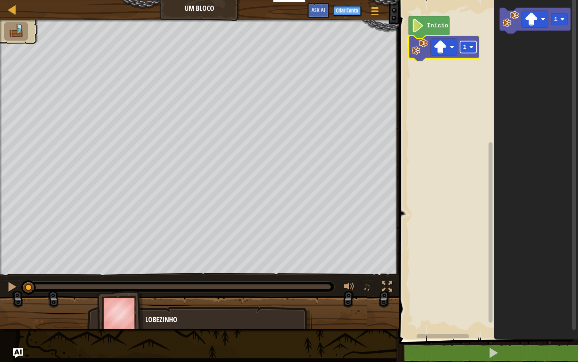
click at [461, 47] on rect "Espaço de trabalho do Blockly" at bounding box center [468, 47] width 16 height 12
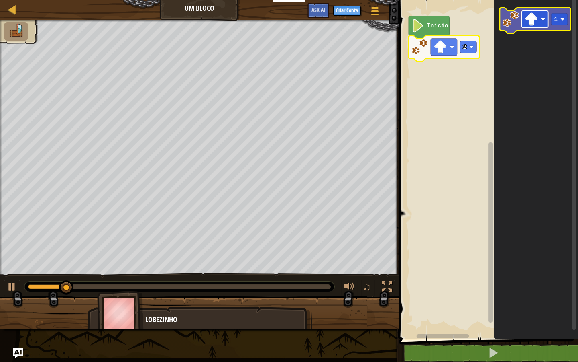
click at [544, 21] on image "Espaço de trabalho do Blockly" at bounding box center [543, 19] width 4 height 4
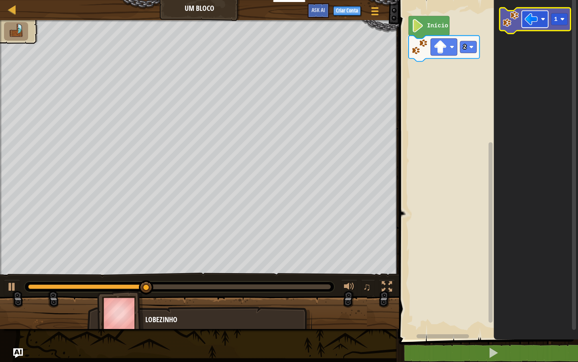
click at [525, 25] on rect "Espaço de trabalho do Blockly" at bounding box center [535, 19] width 27 height 17
click at [525, 25] on image "Espaço de trabalho do Blockly" at bounding box center [531, 18] width 13 height 13
click at [510, 25] on image "Espaço de trabalho do Blockly" at bounding box center [511, 19] width 16 height 16
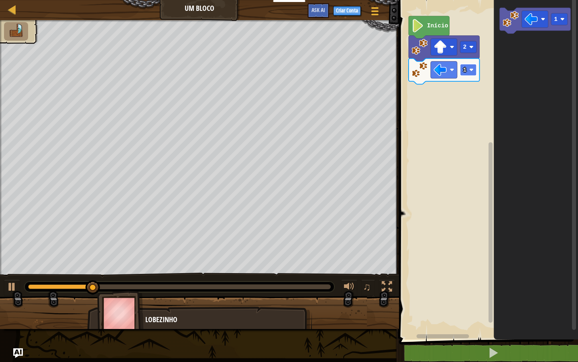
click at [465, 72] on text "1" at bounding box center [465, 70] width 4 height 6
click at [470, 72] on image "Espaço de trabalho do Blockly" at bounding box center [472, 69] width 4 height 4
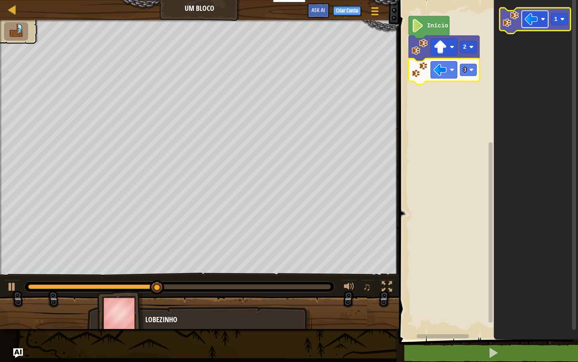
click at [535, 23] on image "Espaço de trabalho do Blockly" at bounding box center [531, 18] width 13 height 13
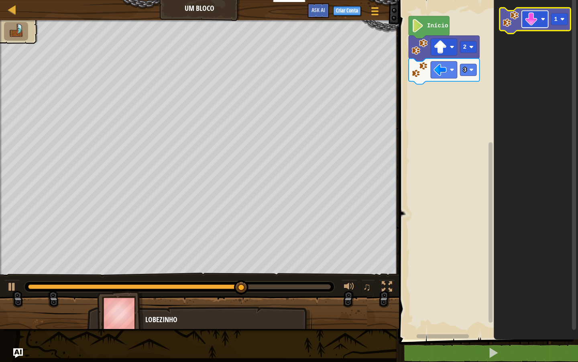
click at [529, 20] on image "Espaço de trabalho do Blockly" at bounding box center [531, 18] width 13 height 13
click at [509, 19] on image "Espaço de trabalho do Blockly" at bounding box center [511, 19] width 16 height 16
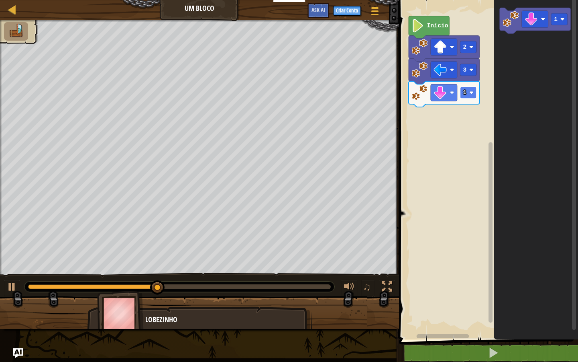
click at [470, 93] on image "Espaço de trabalho do Blockly" at bounding box center [472, 92] width 4 height 4
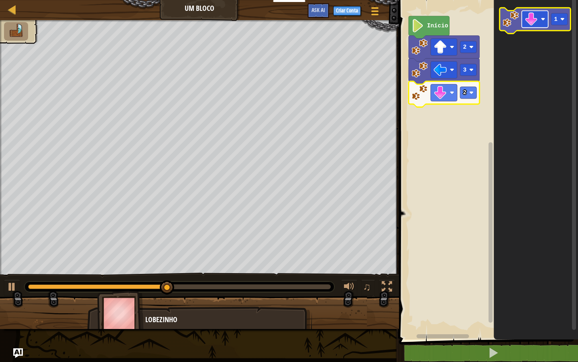
click at [523, 18] on rect "Espaço de trabalho do Blockly" at bounding box center [535, 19] width 27 height 17
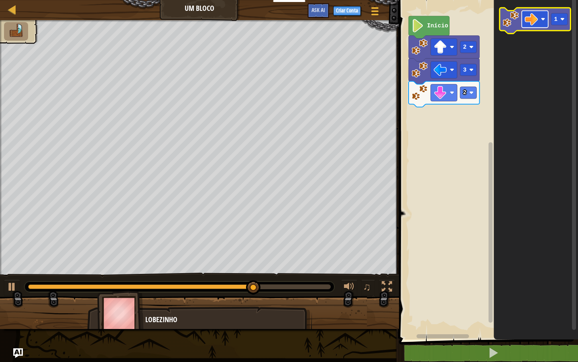
click at [534, 23] on image "Espaço de trabalho do Blockly" at bounding box center [531, 18] width 13 height 13
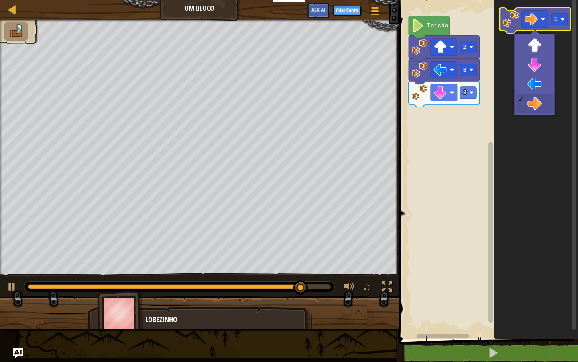
click at [511, 18] on image "Espaço de trabalho do Blockly" at bounding box center [511, 19] width 16 height 16
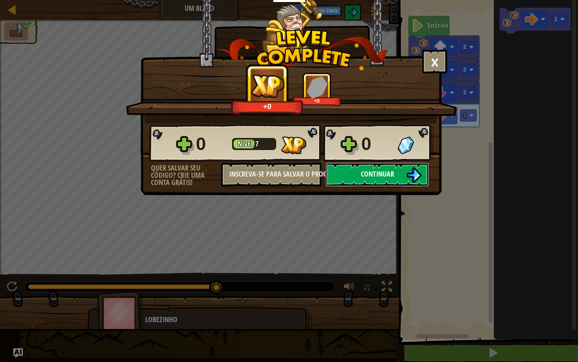
click at [376, 177] on span "Continuar" at bounding box center [377, 174] width 33 height 10
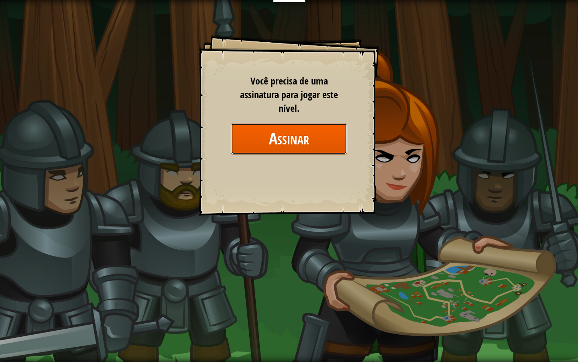
click at [240, 127] on button "Assinar" at bounding box center [289, 138] width 116 height 31
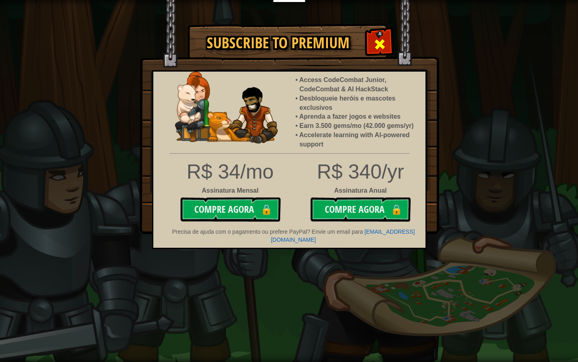
click at [389, 40] on div at bounding box center [379, 43] width 25 height 25
